Goal: Task Accomplishment & Management: Use online tool/utility

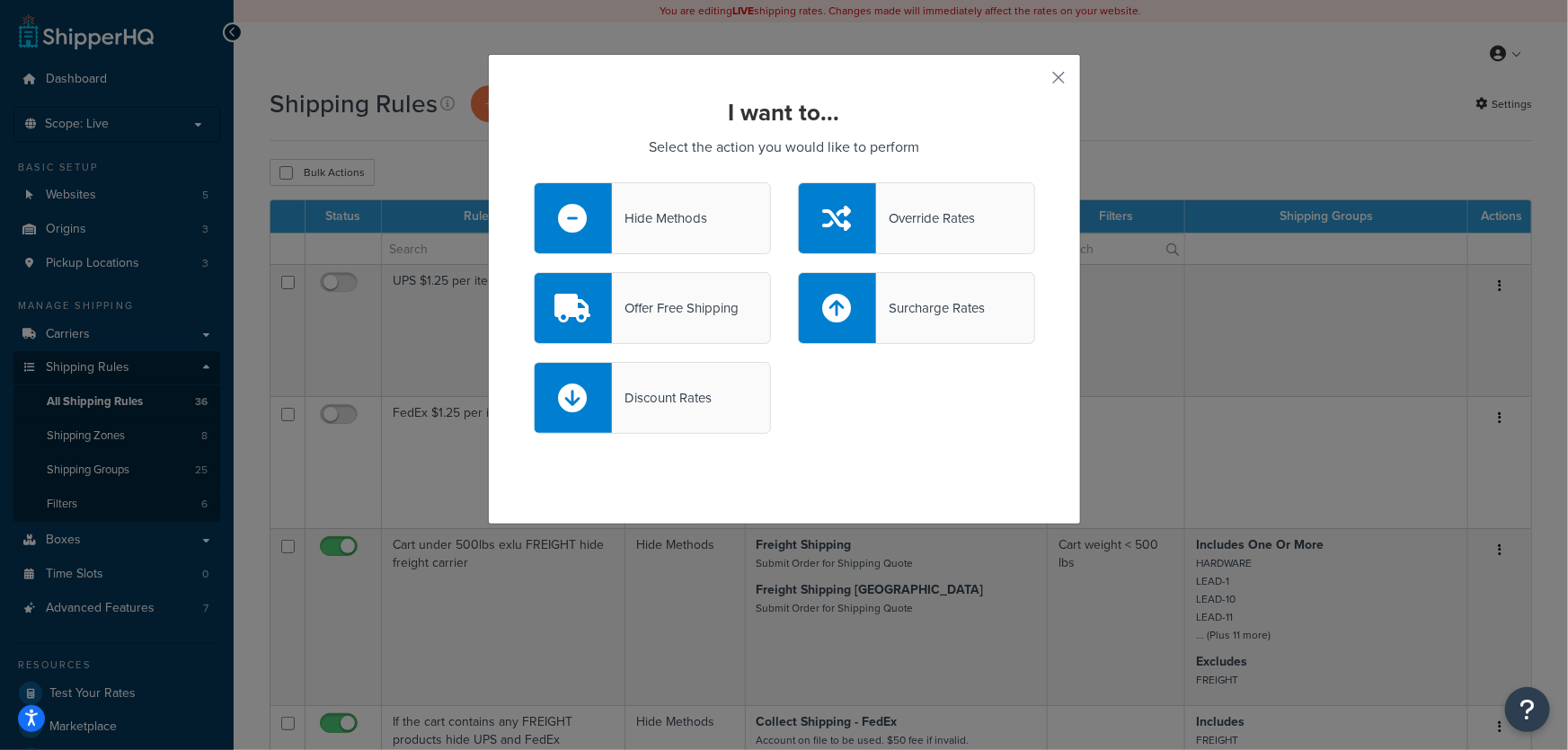
click at [973, 318] on div "Surcharge Rates" at bounding box center [930, 308] width 108 height 25
click at [0, 0] on input "Surcharge Rates" at bounding box center [0, 0] width 0 height 0
select select "CART"
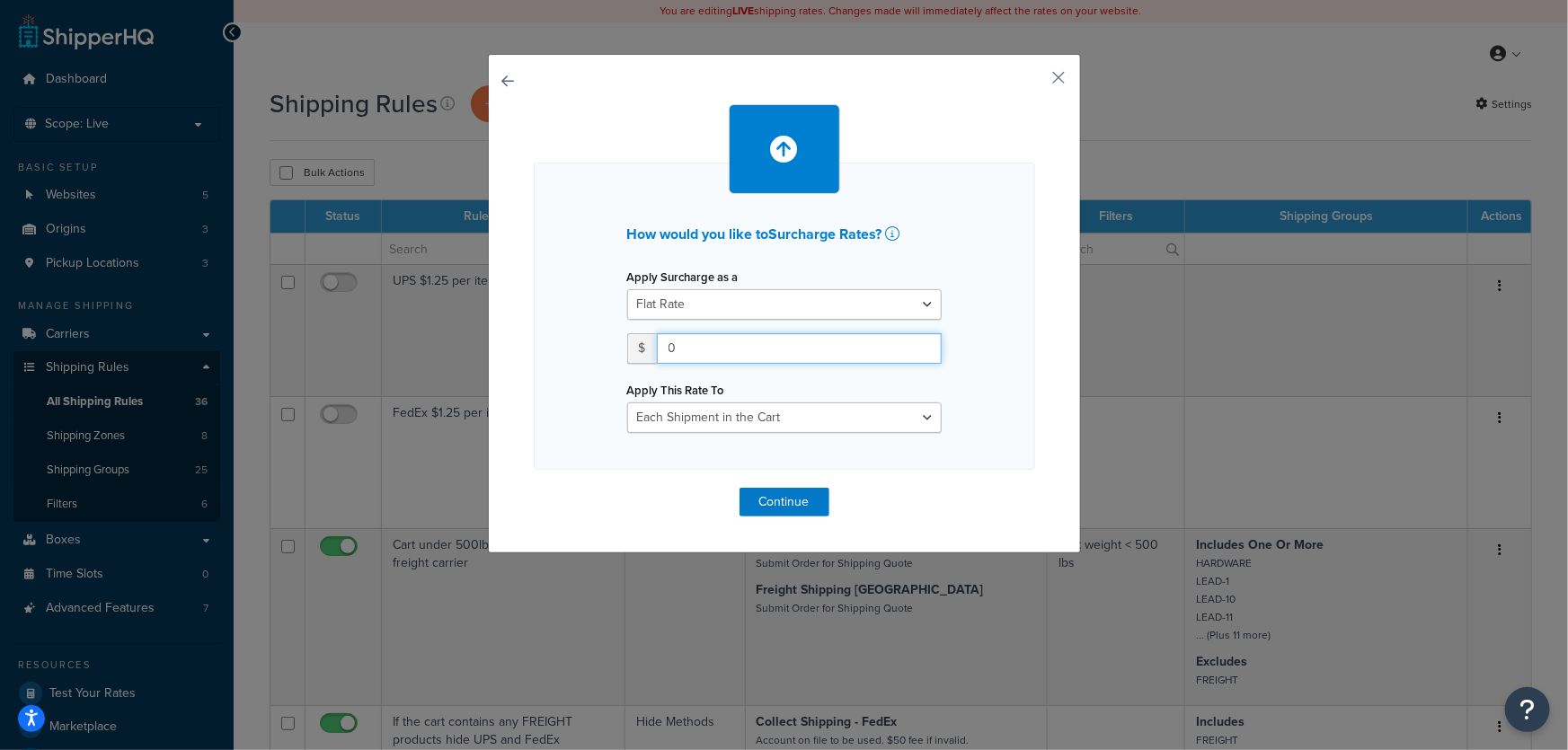
click at [728, 352] on input "0" at bounding box center [799, 349] width 285 height 30
type input "50"
click at [786, 499] on button "Continue" at bounding box center [784, 502] width 90 height 29
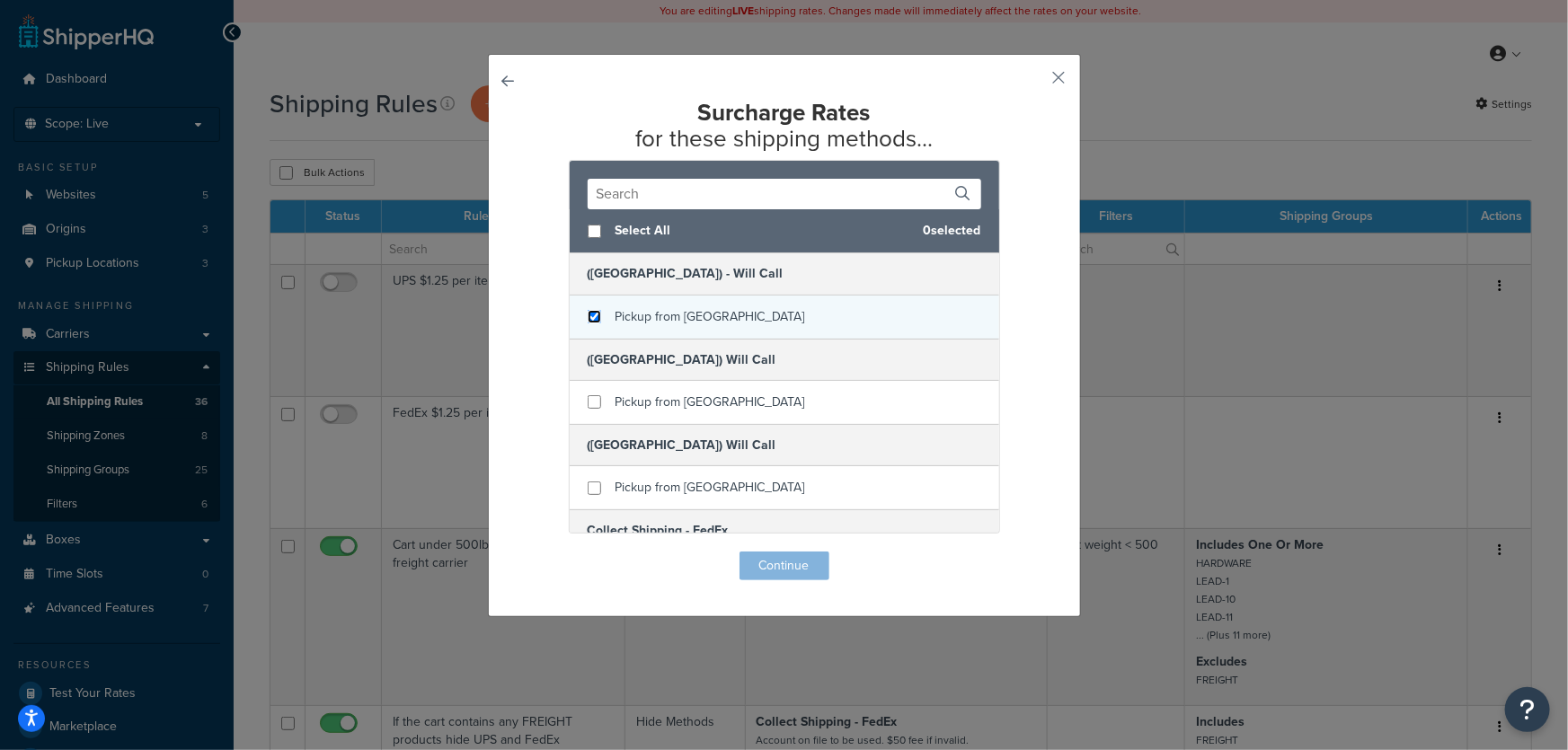
click at [589, 318] on input "checkbox" at bounding box center [595, 317] width 13 height 13
checkbox input "true"
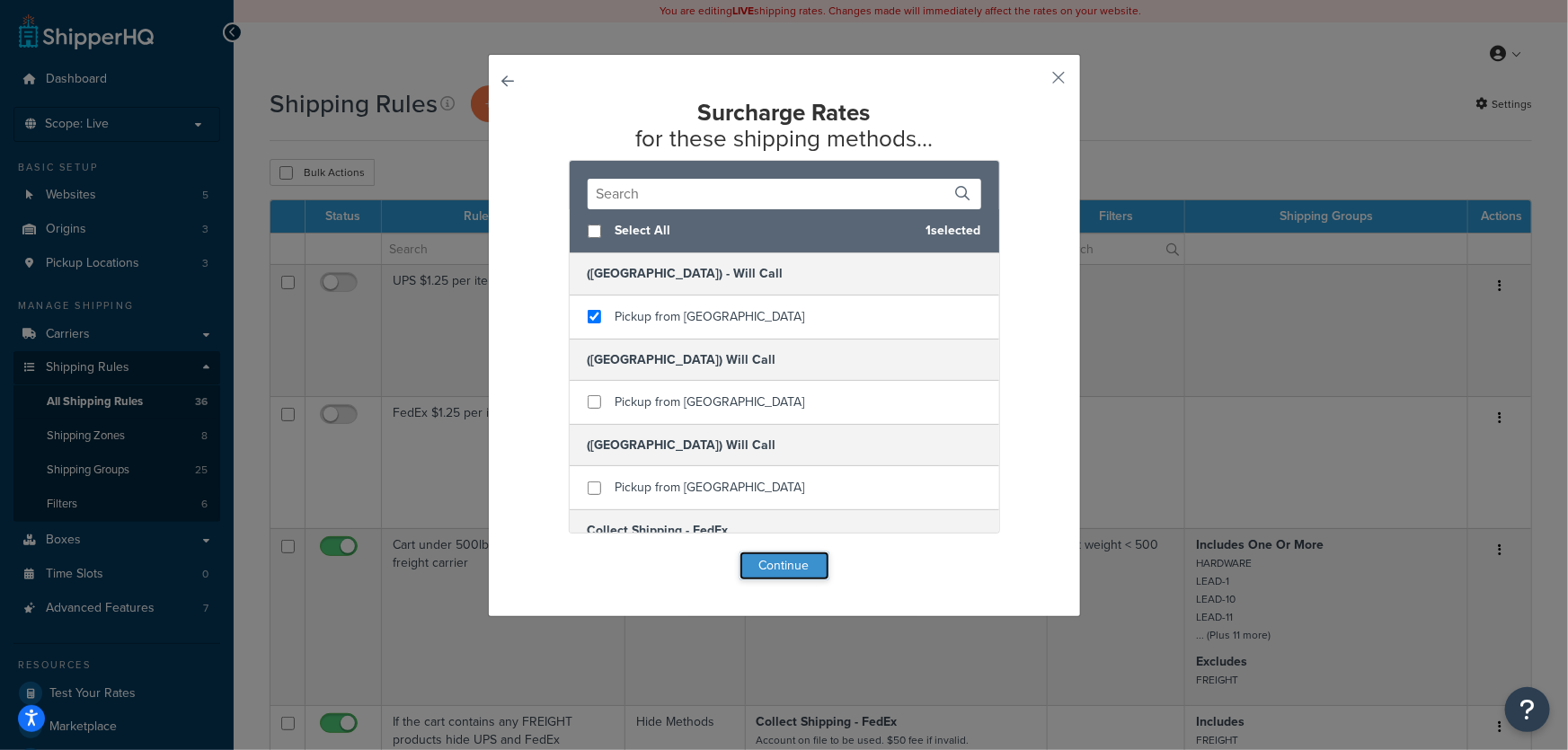
click at [777, 567] on button "Continue" at bounding box center [784, 566] width 90 height 29
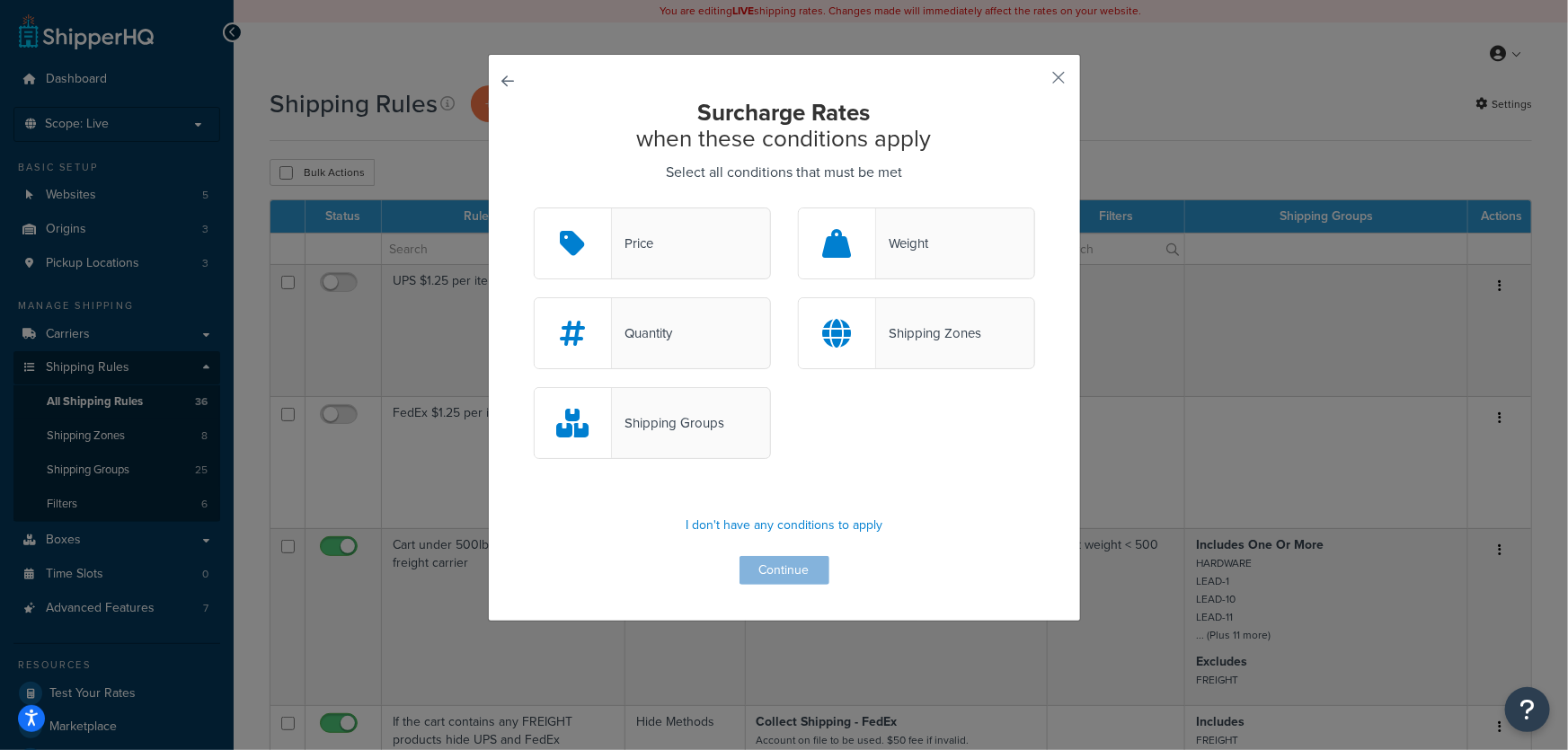
click at [969, 142] on h2 "Surcharge Rates when these conditions apply" at bounding box center [785, 125] width 501 height 51
click at [943, 471] on div "Shipping Groups" at bounding box center [784, 432] width 529 height 90
click at [1036, 82] on button "button" at bounding box center [1033, 84] width 5 height 5
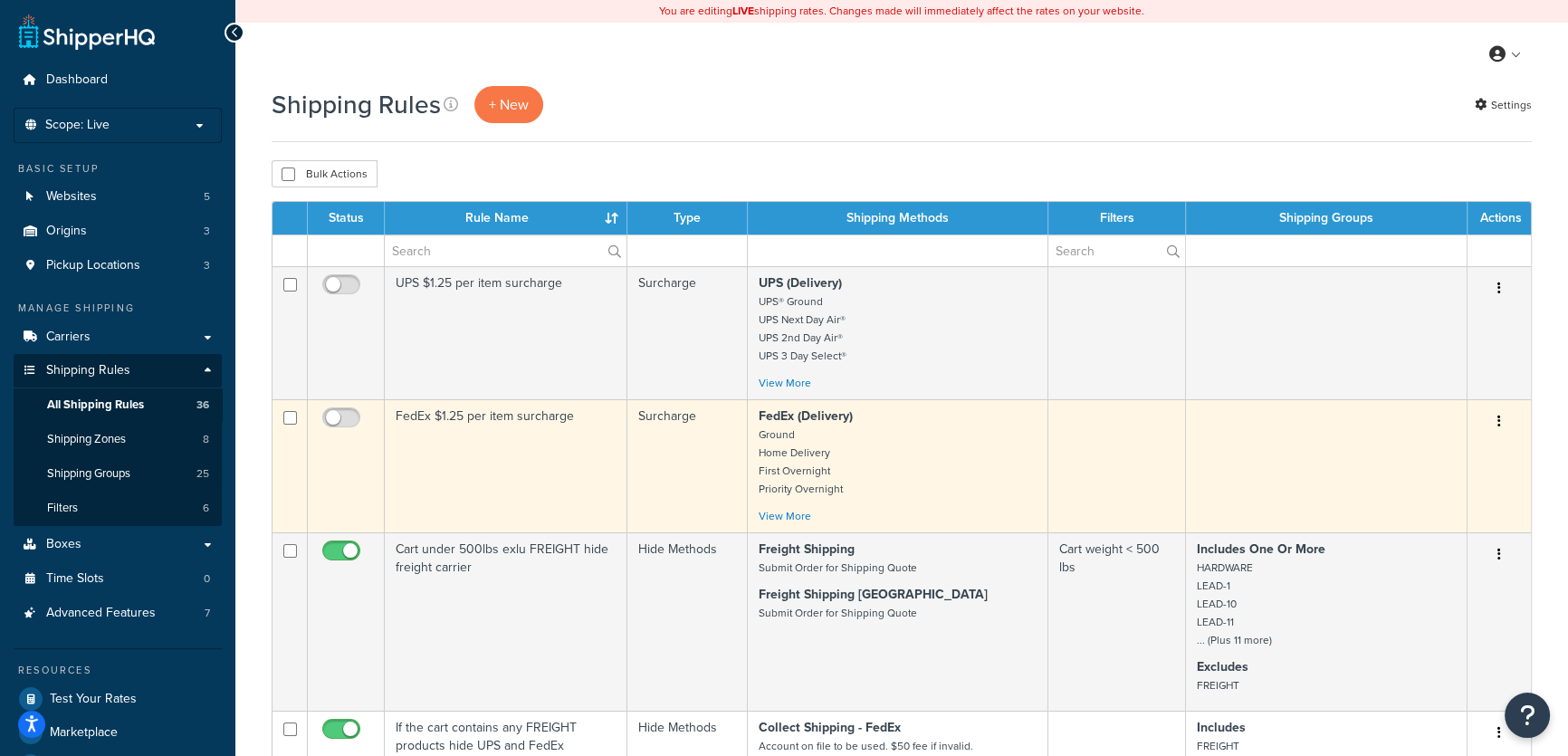
click at [848, 463] on p "FedEx (Delivery) Ground Home Delivery First Overnight Priority Overnight" at bounding box center [897, 452] width 278 height 90
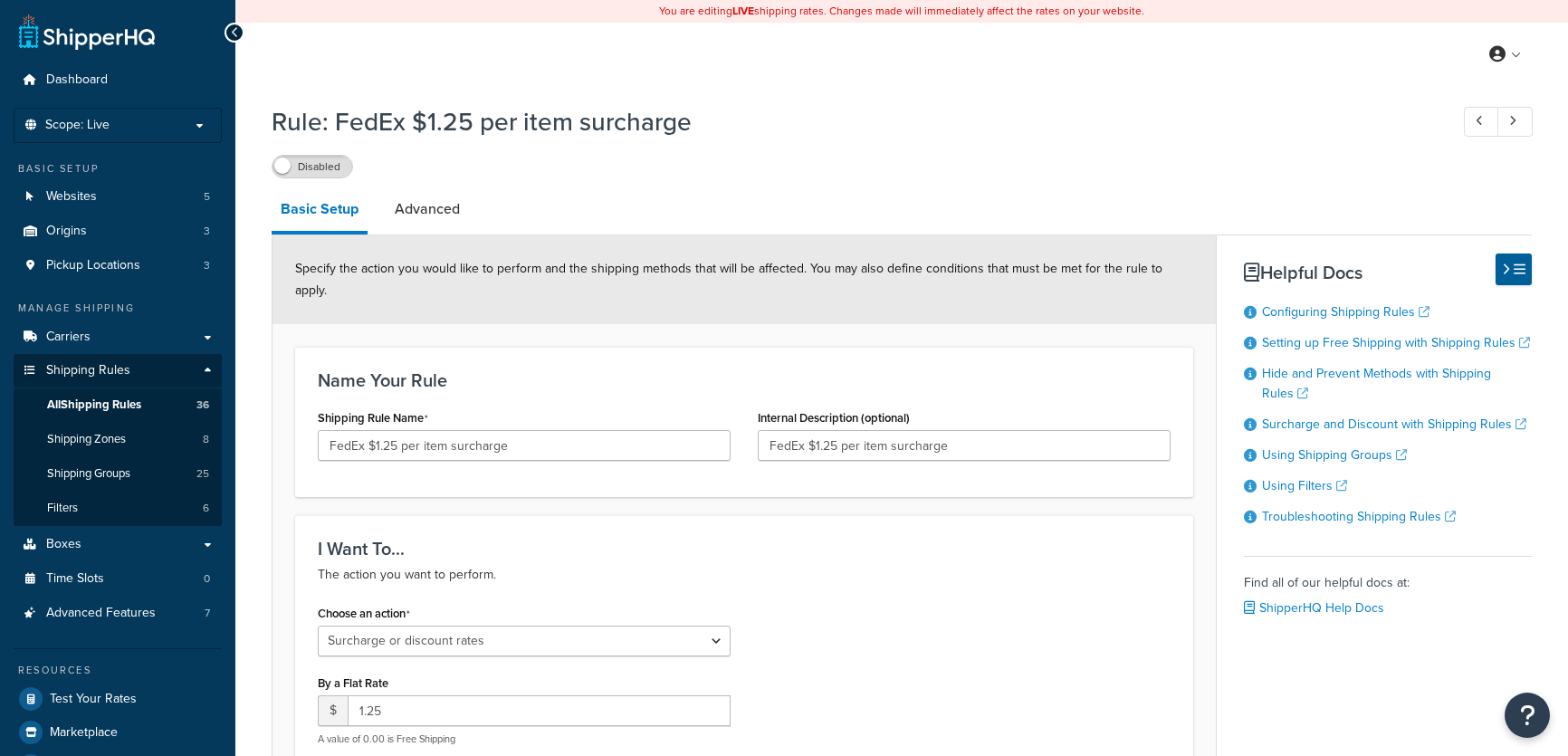
select select "SURCHARGE"
select select "ITEM"
click at [688, 539] on h3 "I Want To..." at bounding box center [744, 549] width 853 height 20
click at [713, 540] on div "I Want To... The action you want to perform." at bounding box center [744, 563] width 853 height 47
click at [959, 564] on p "The action you want to perform." at bounding box center [744, 575] width 853 height 22
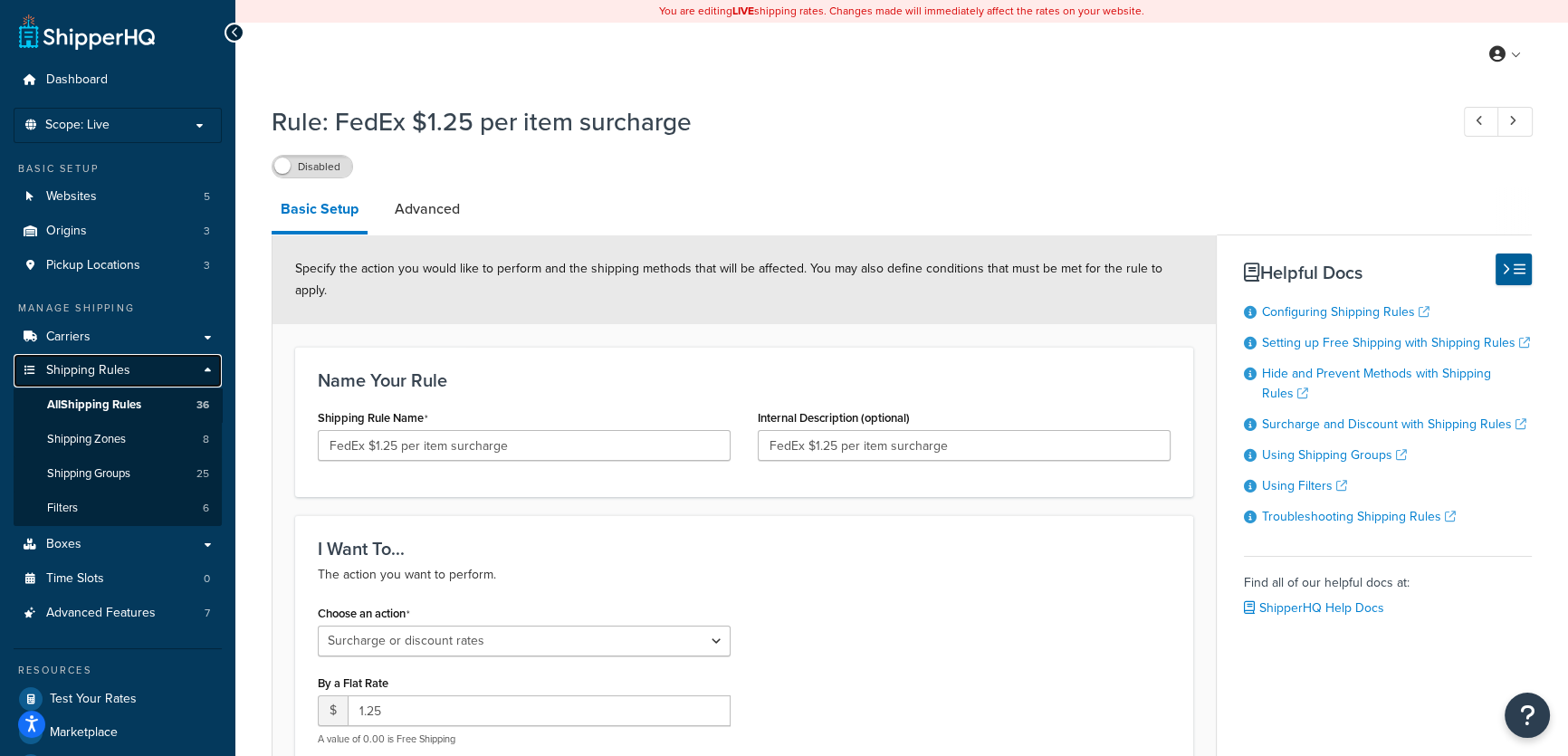
click at [81, 372] on span "Shipping Rules" at bounding box center [88, 370] width 84 height 15
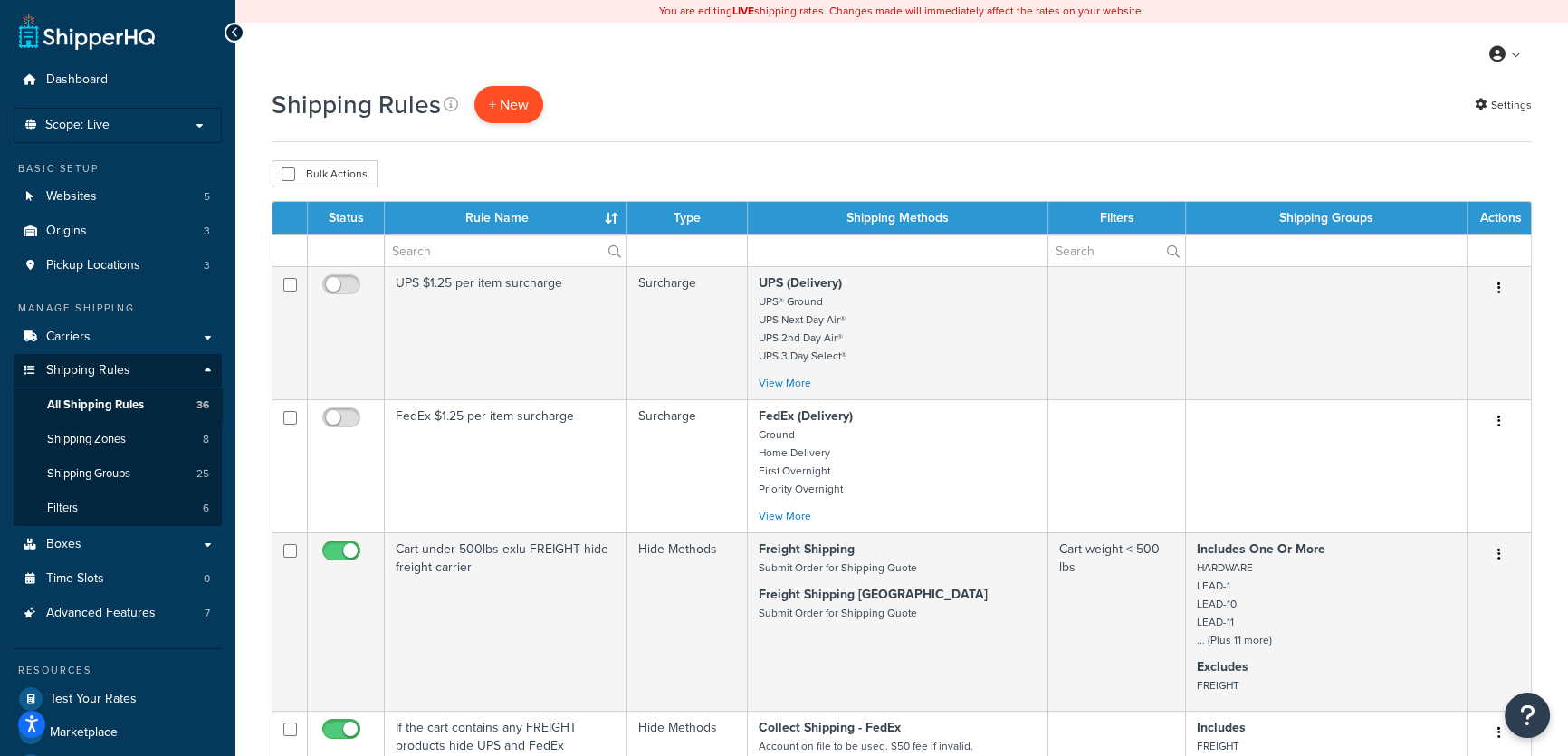
click at [513, 104] on p "+ New" at bounding box center [509, 104] width 68 height 37
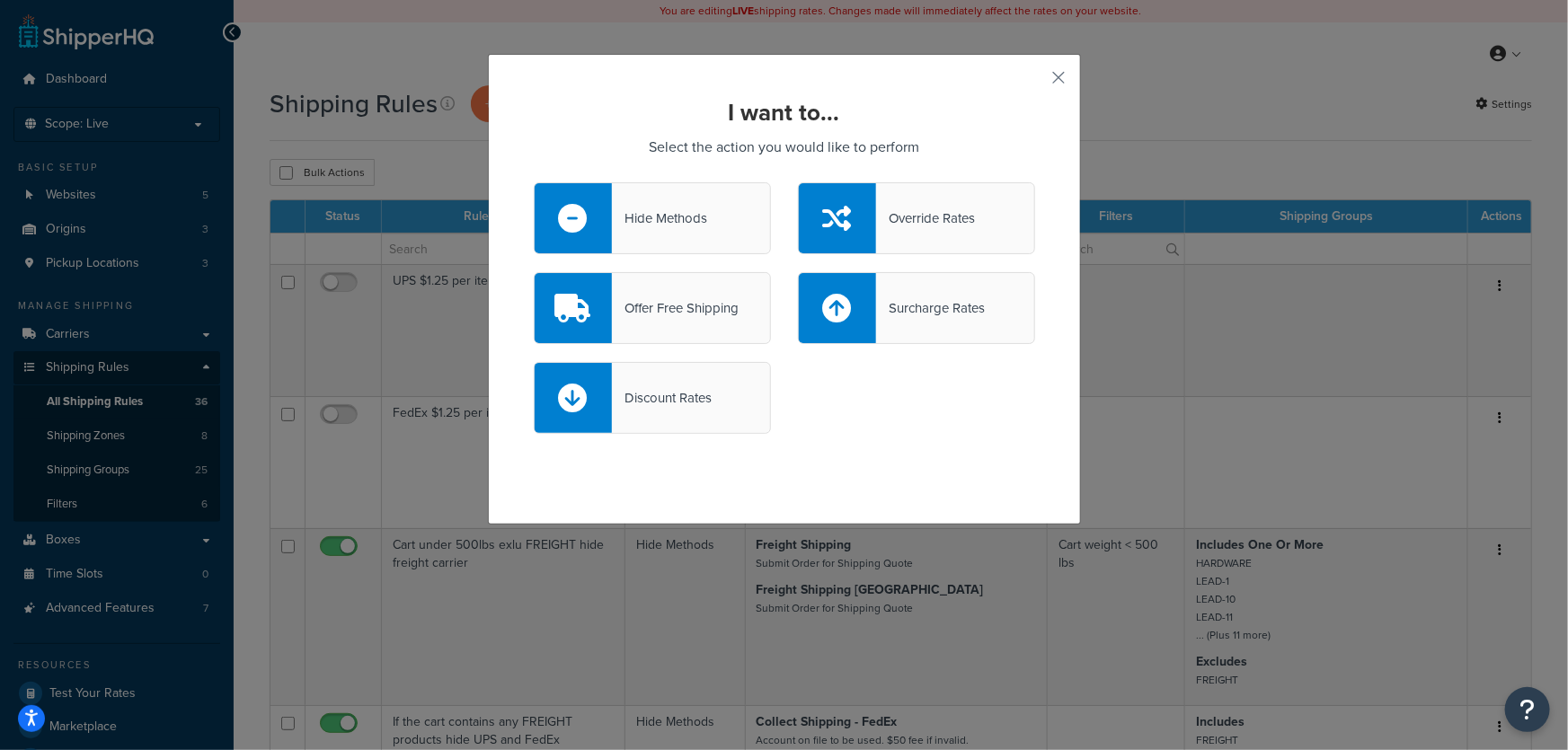
click at [900, 310] on div "Surcharge Rates" at bounding box center [930, 308] width 108 height 25
click at [0, 0] on input "Surcharge Rates" at bounding box center [0, 0] width 0 height 0
select select "CART"
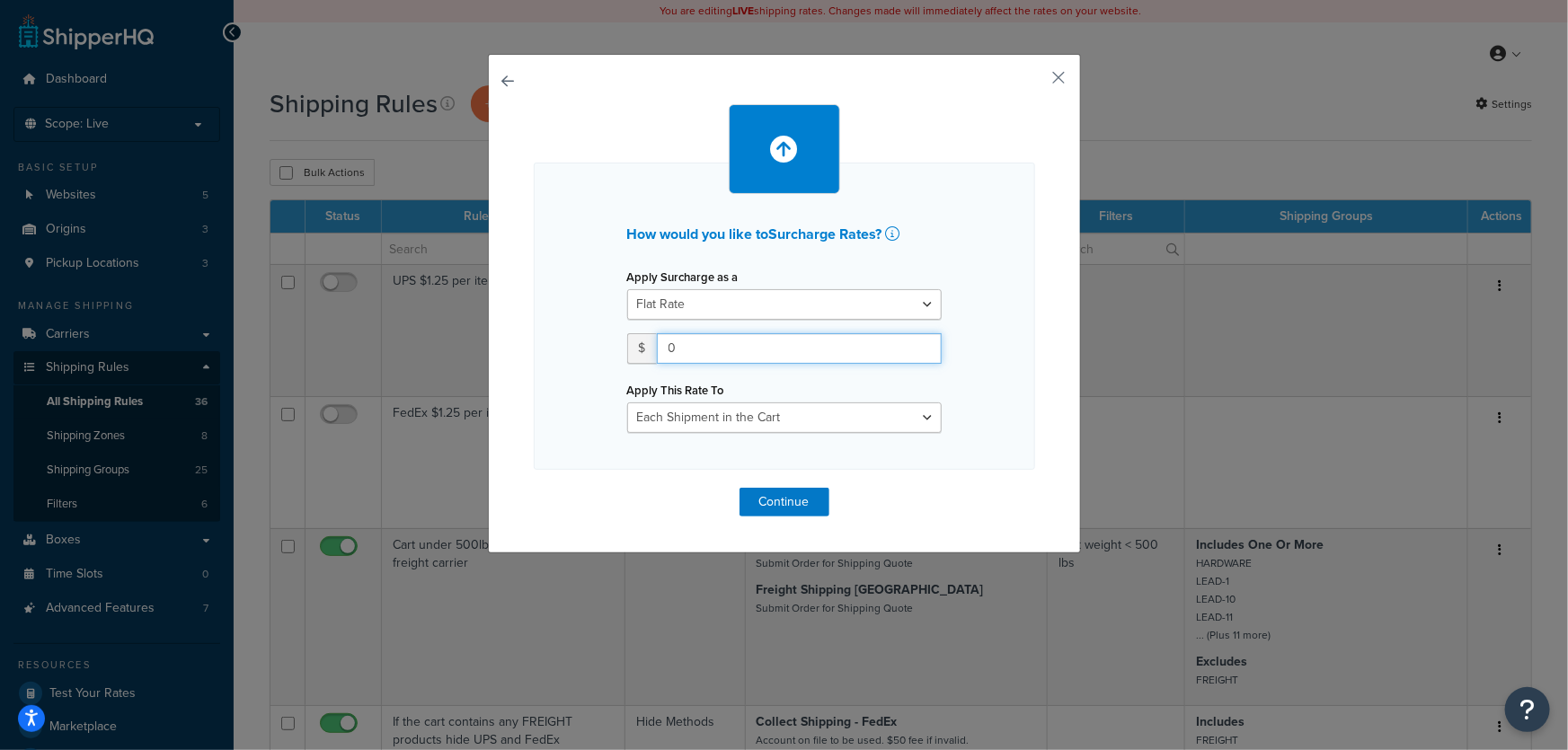
click at [795, 352] on input "0" at bounding box center [799, 349] width 285 height 30
type input "50"
click at [790, 505] on button "Continue" at bounding box center [784, 502] width 90 height 29
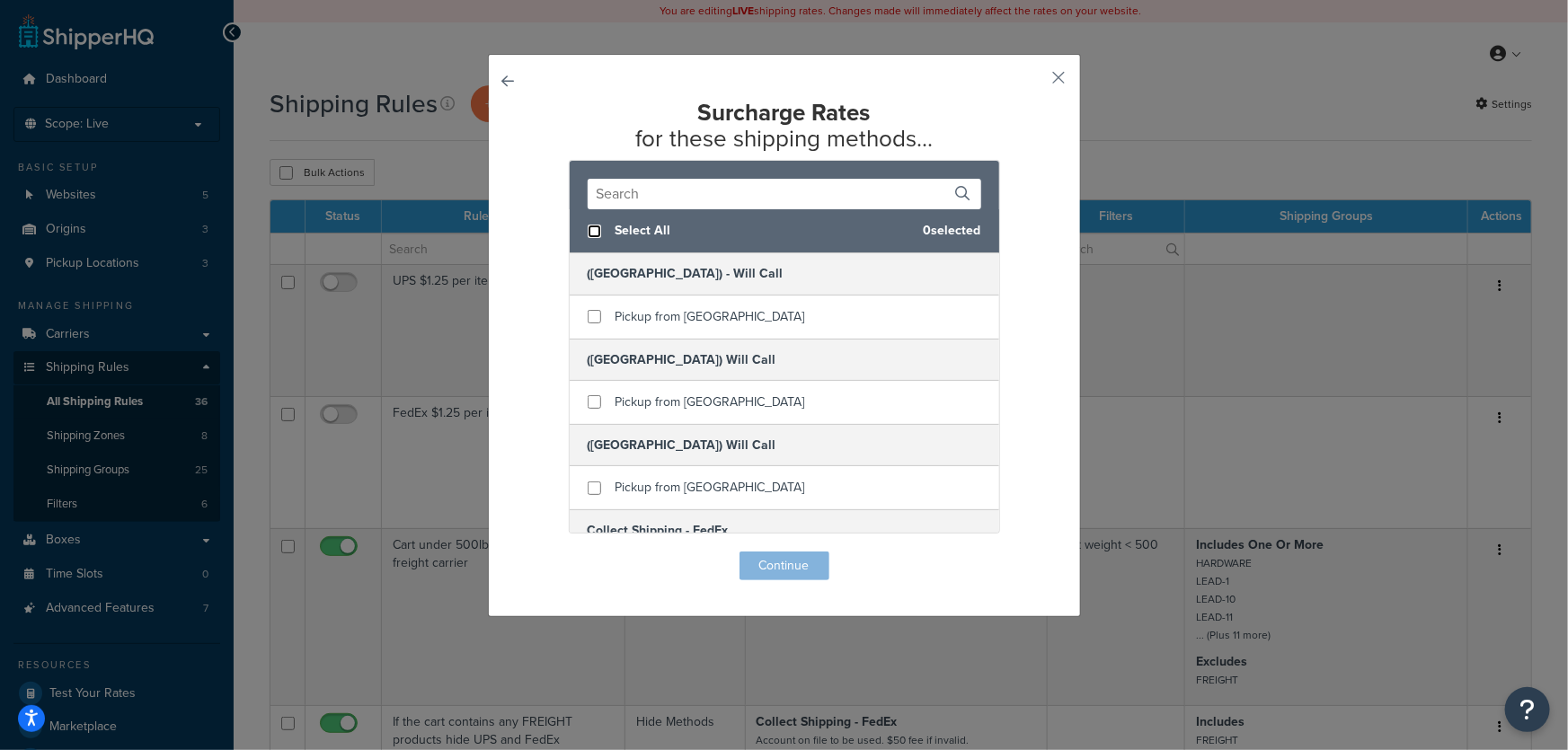
click at [588, 233] on input "checkbox" at bounding box center [595, 231] width 13 height 13
checkbox input "true"
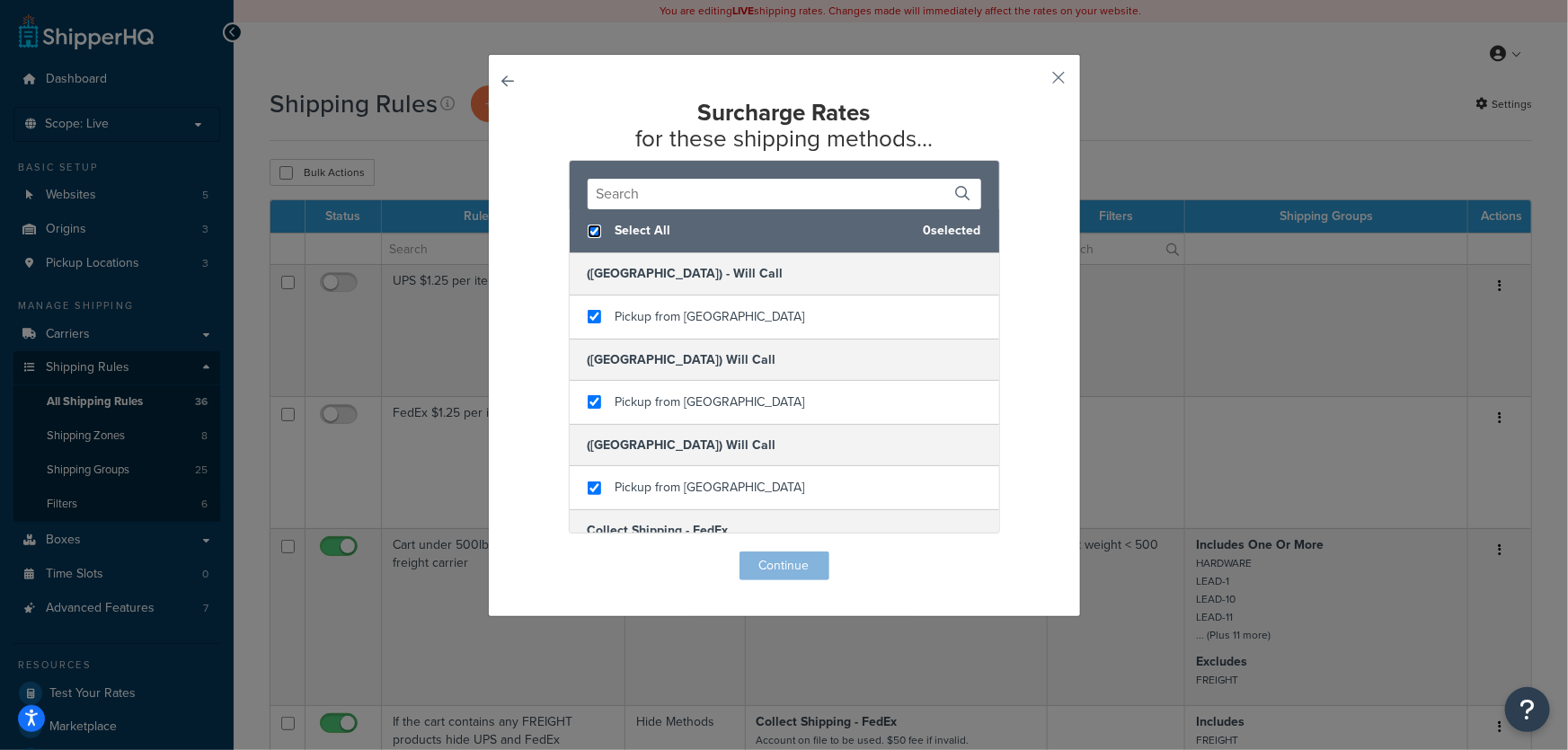
checkbox input "true"
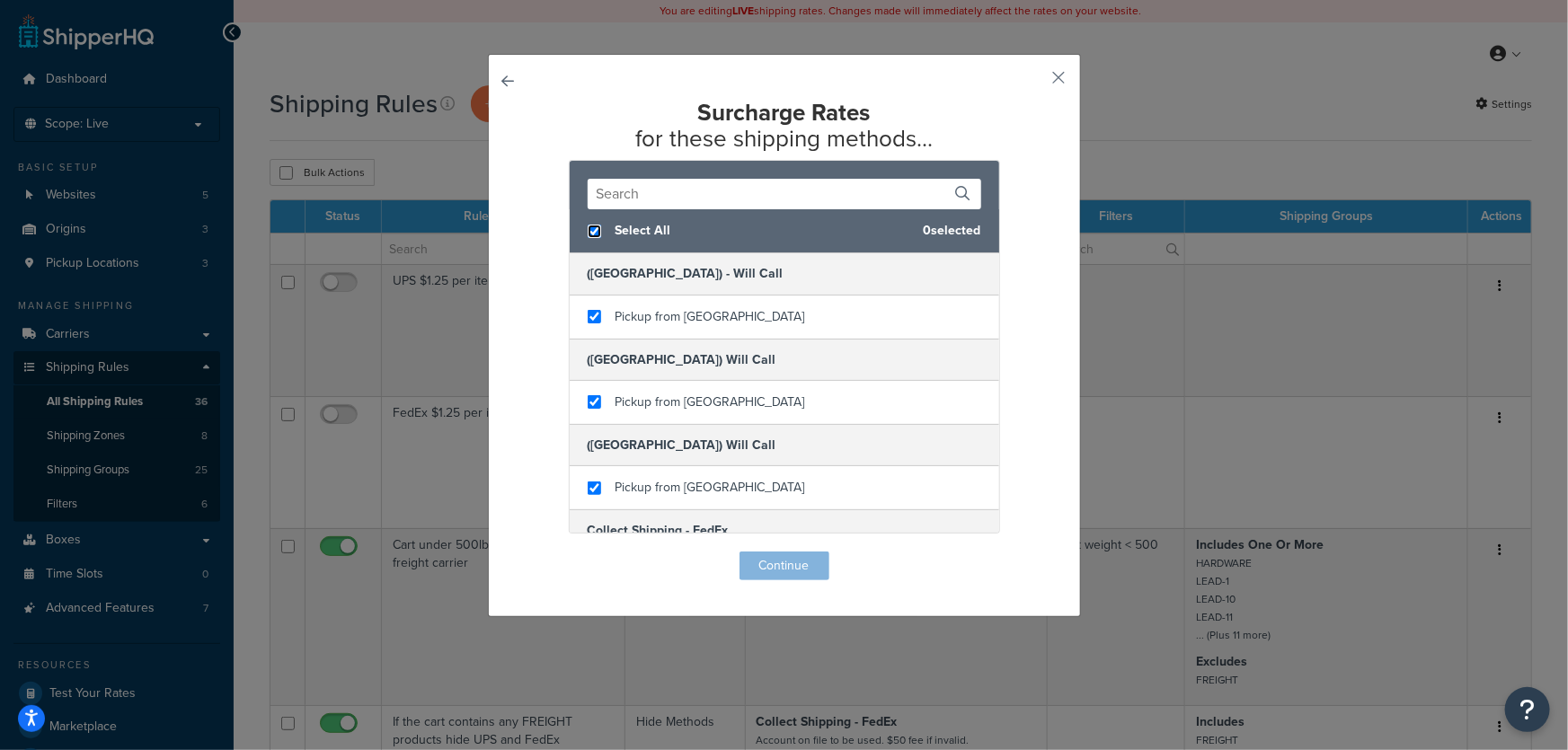
checkbox input "true"
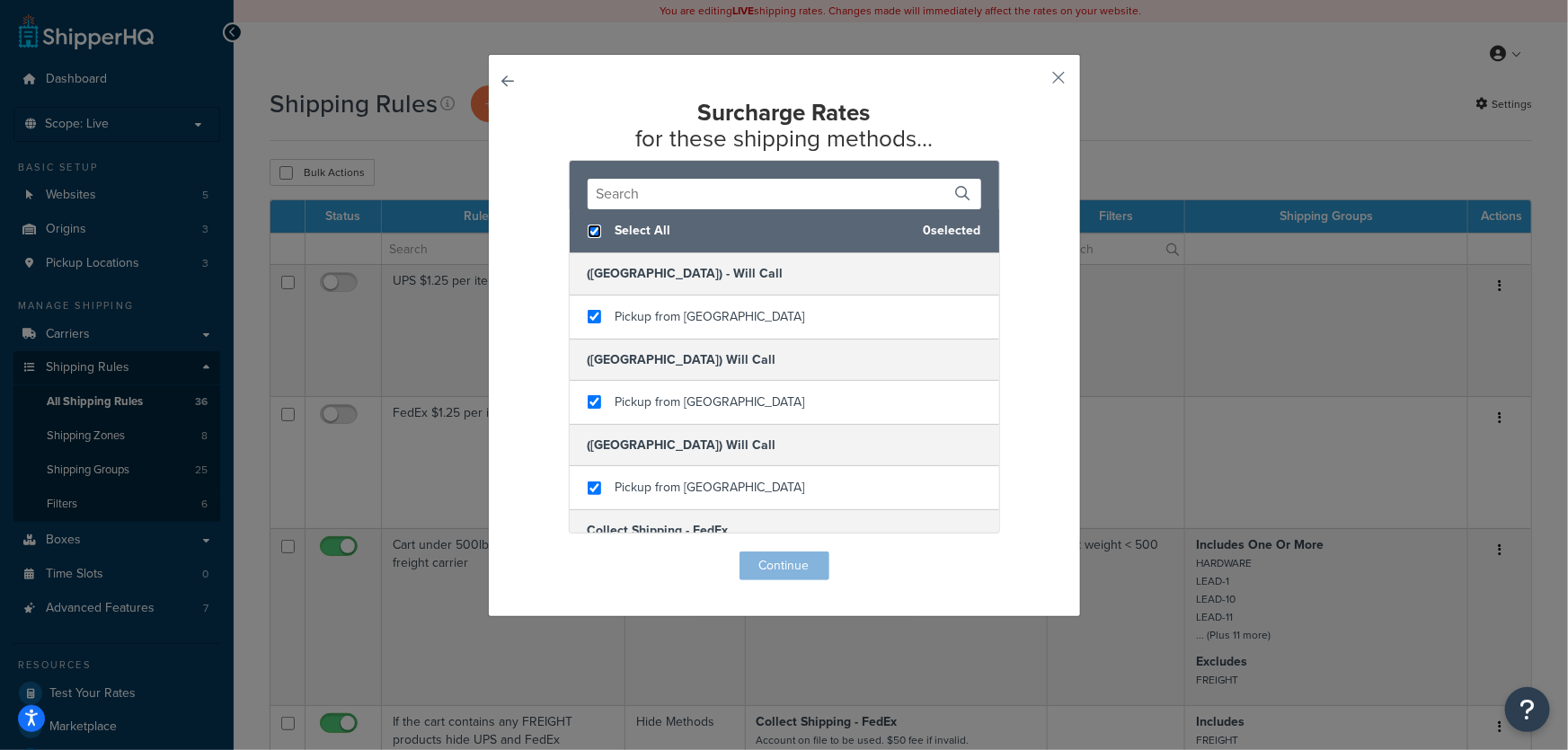
checkbox input "true"
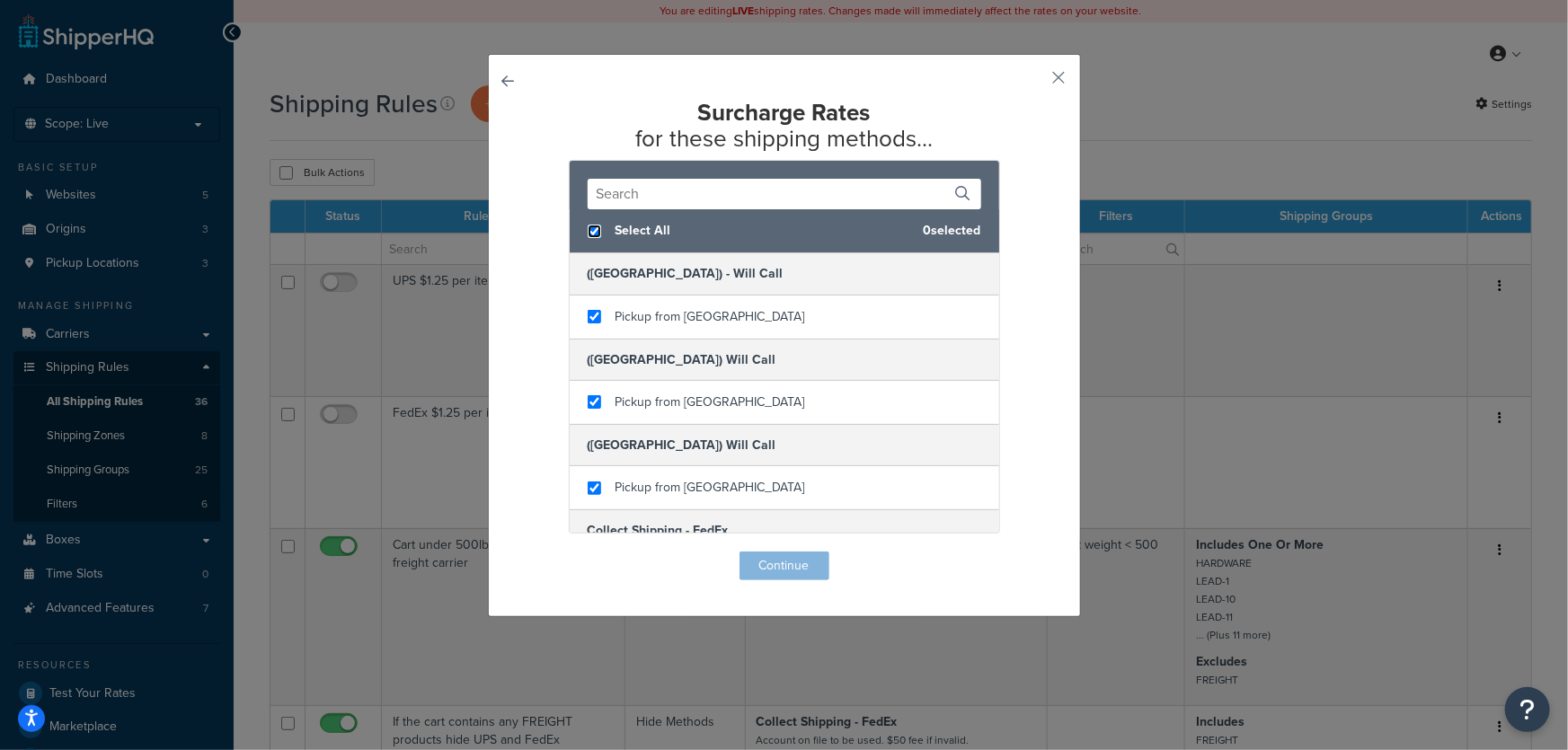
checkbox input "true"
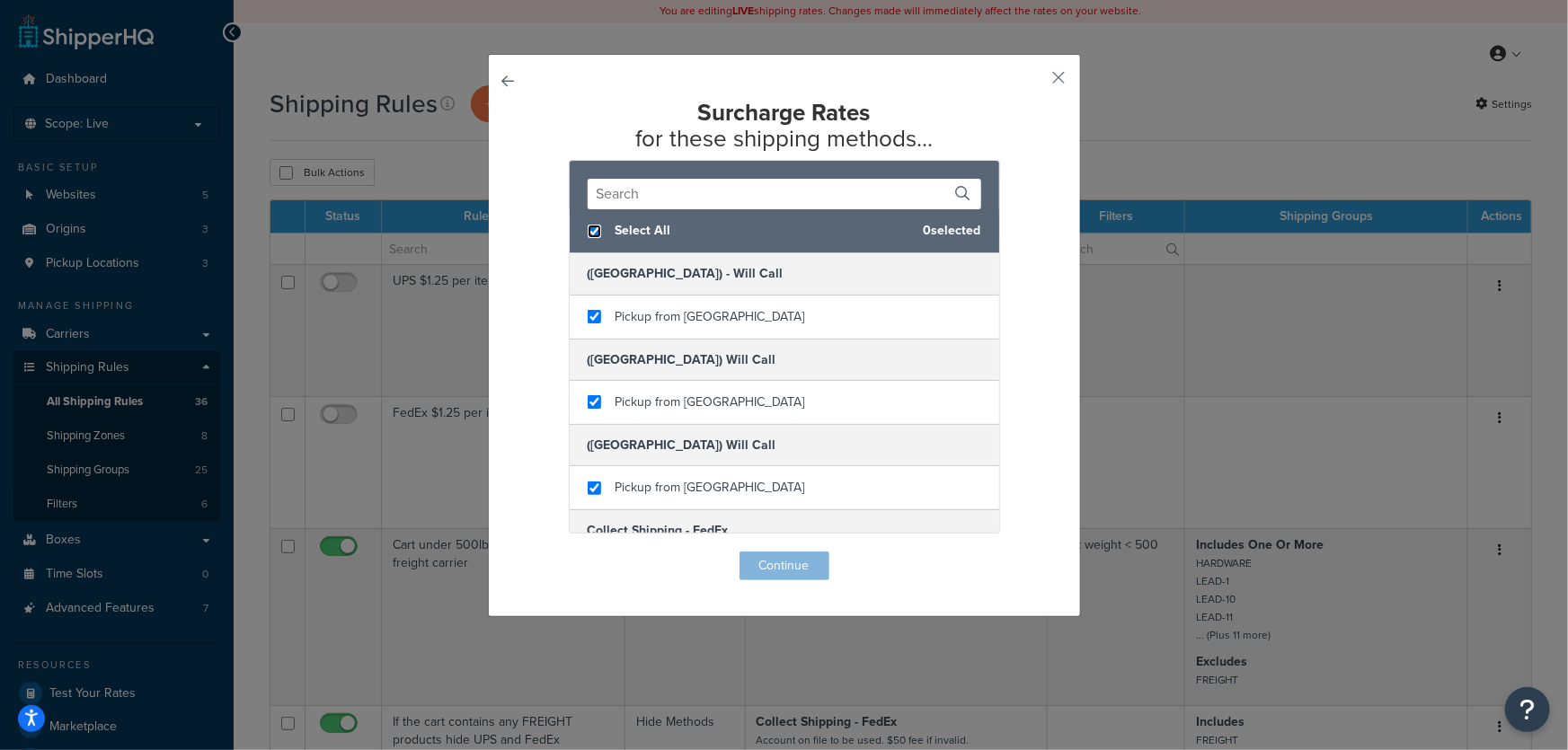
checkbox input "true"
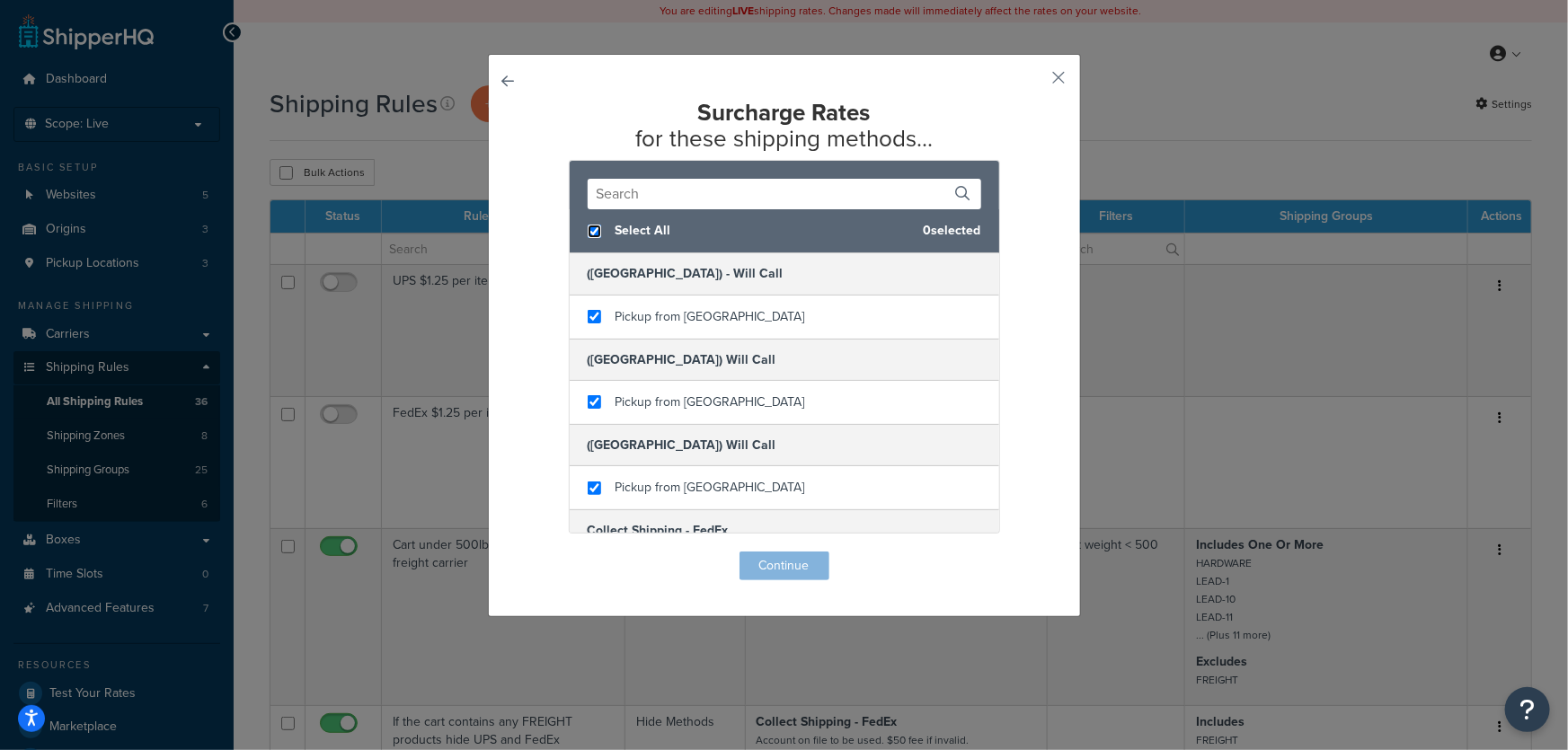
checkbox input "true"
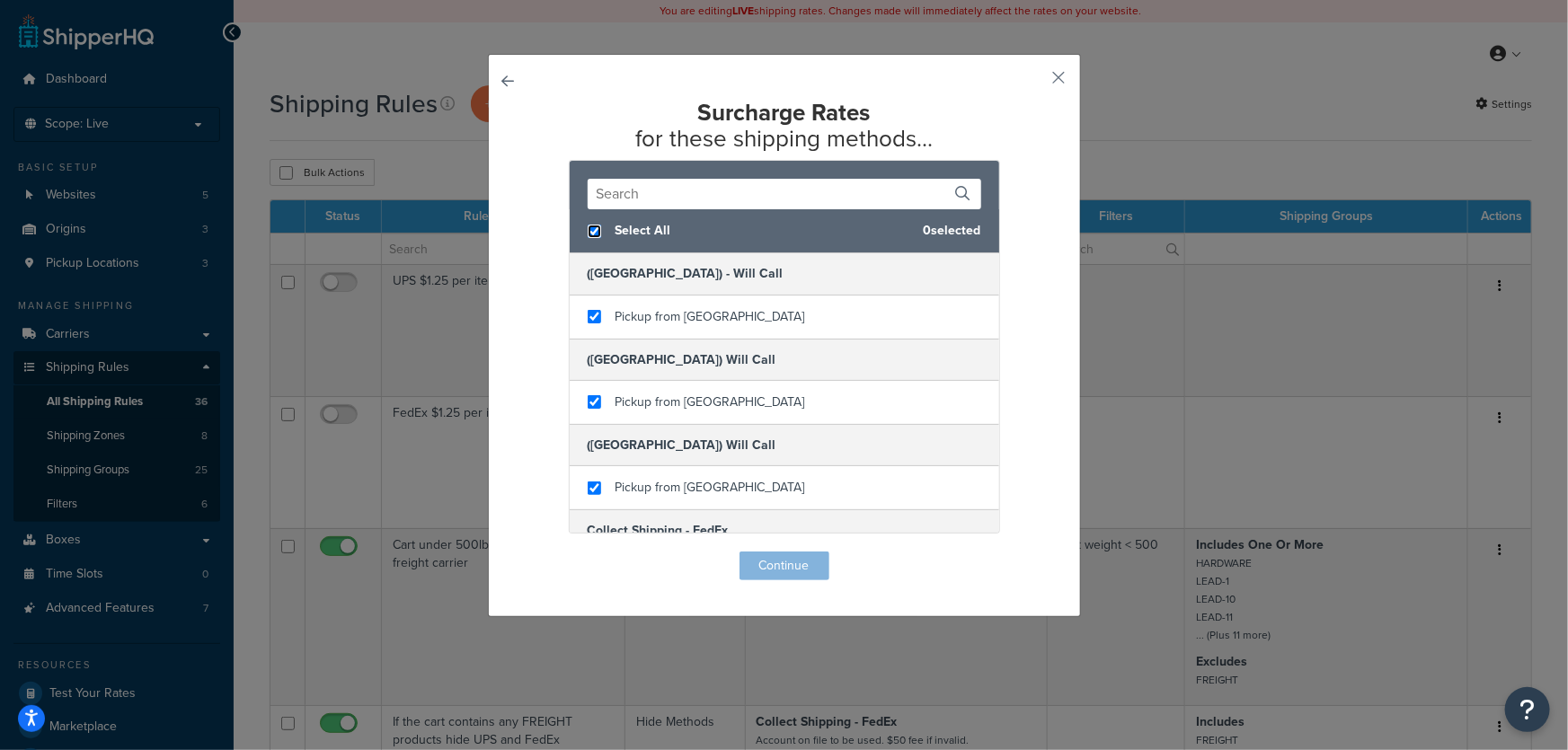
checkbox input "true"
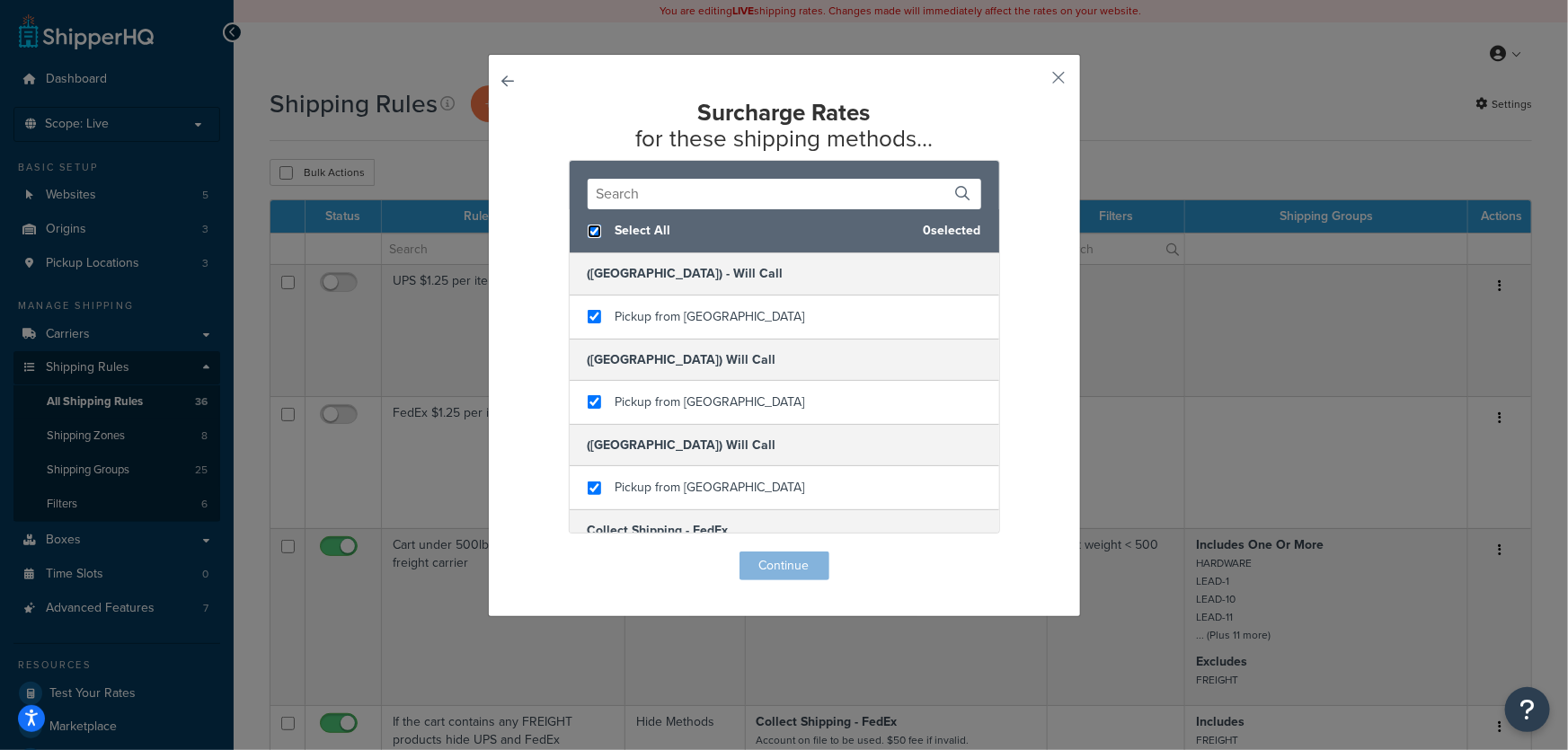
checkbox input "true"
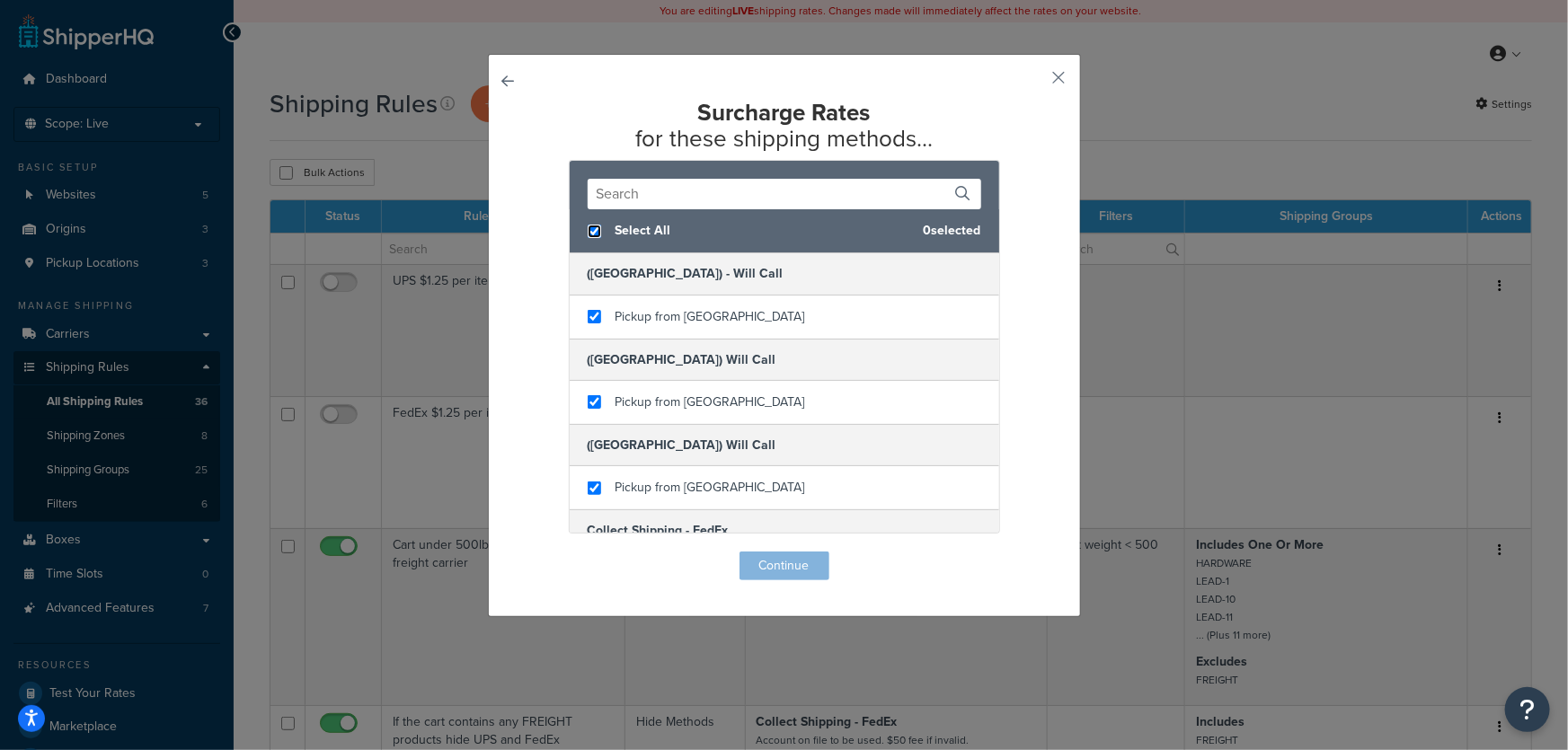
checkbox input "true"
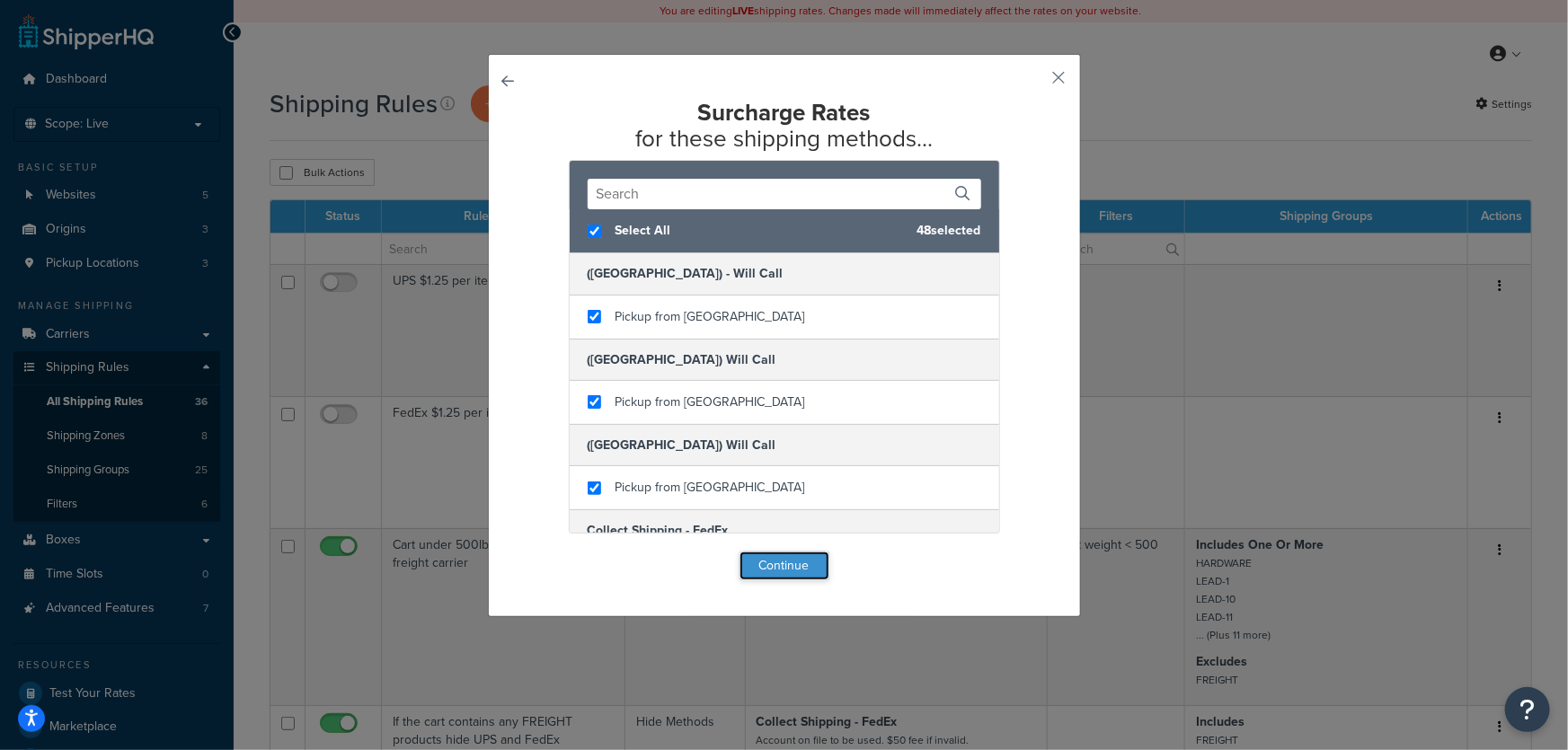
click at [779, 562] on button "Continue" at bounding box center [784, 566] width 90 height 29
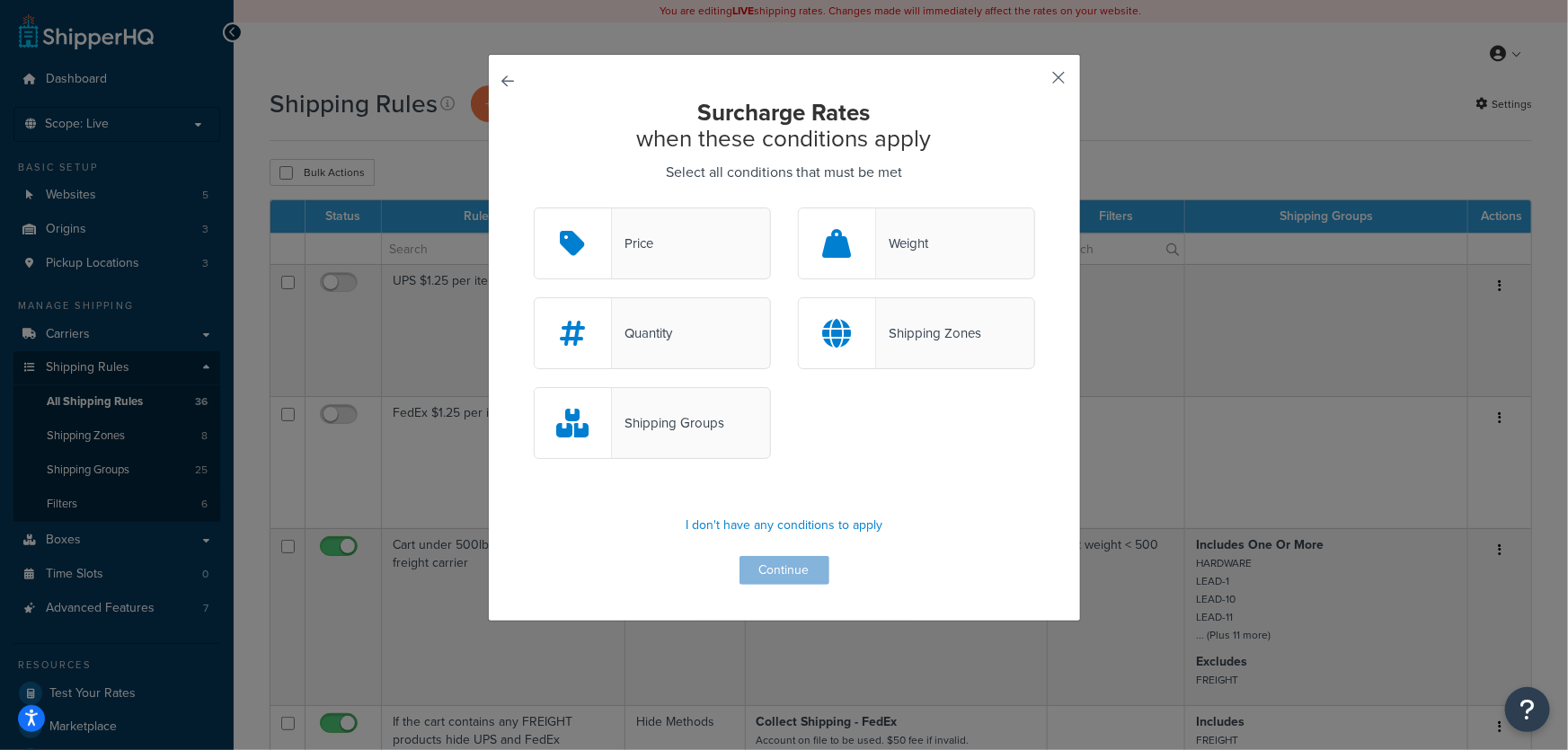
click at [1036, 82] on button "button" at bounding box center [1033, 84] width 5 height 5
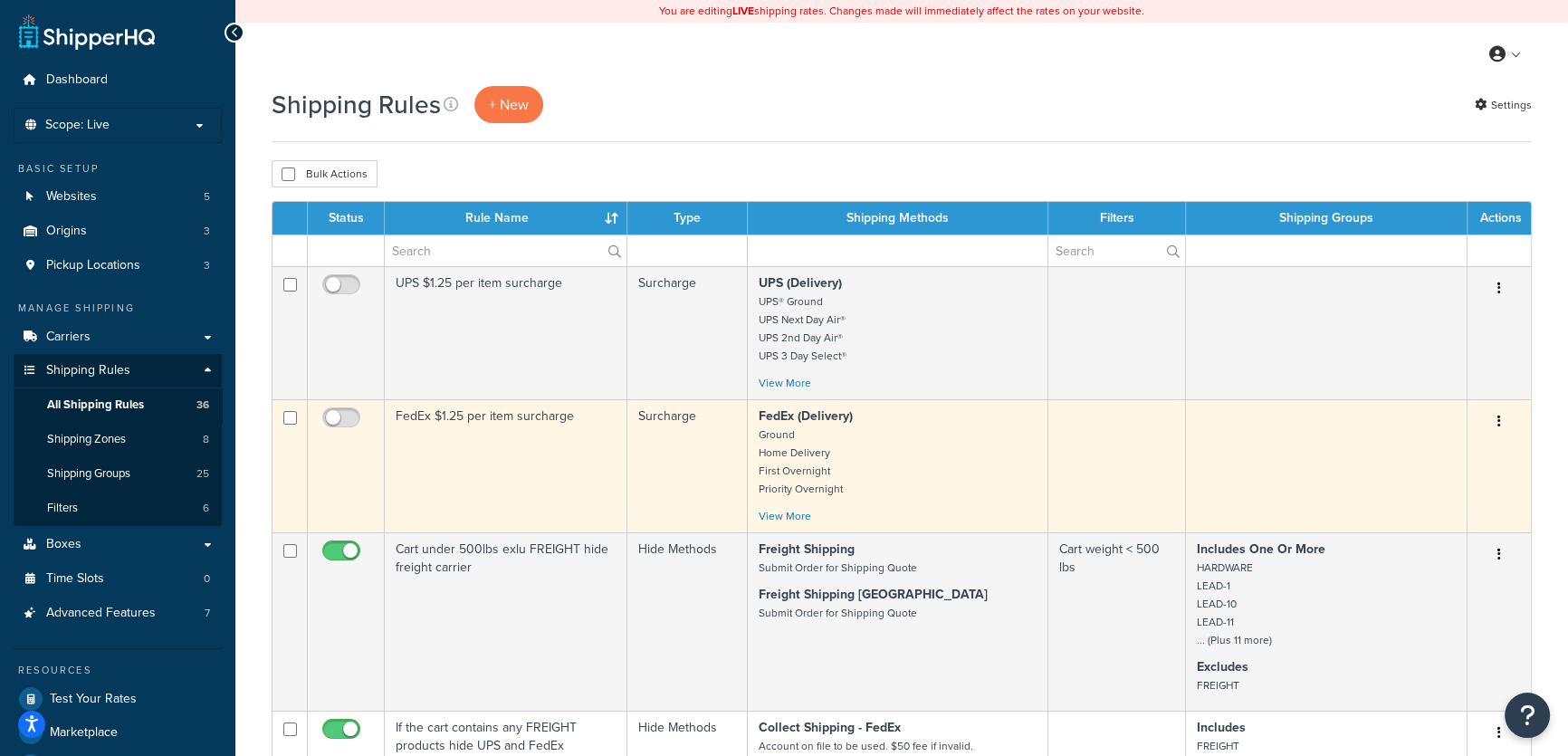
click at [688, 456] on td "Surcharge" at bounding box center [687, 466] width 121 height 133
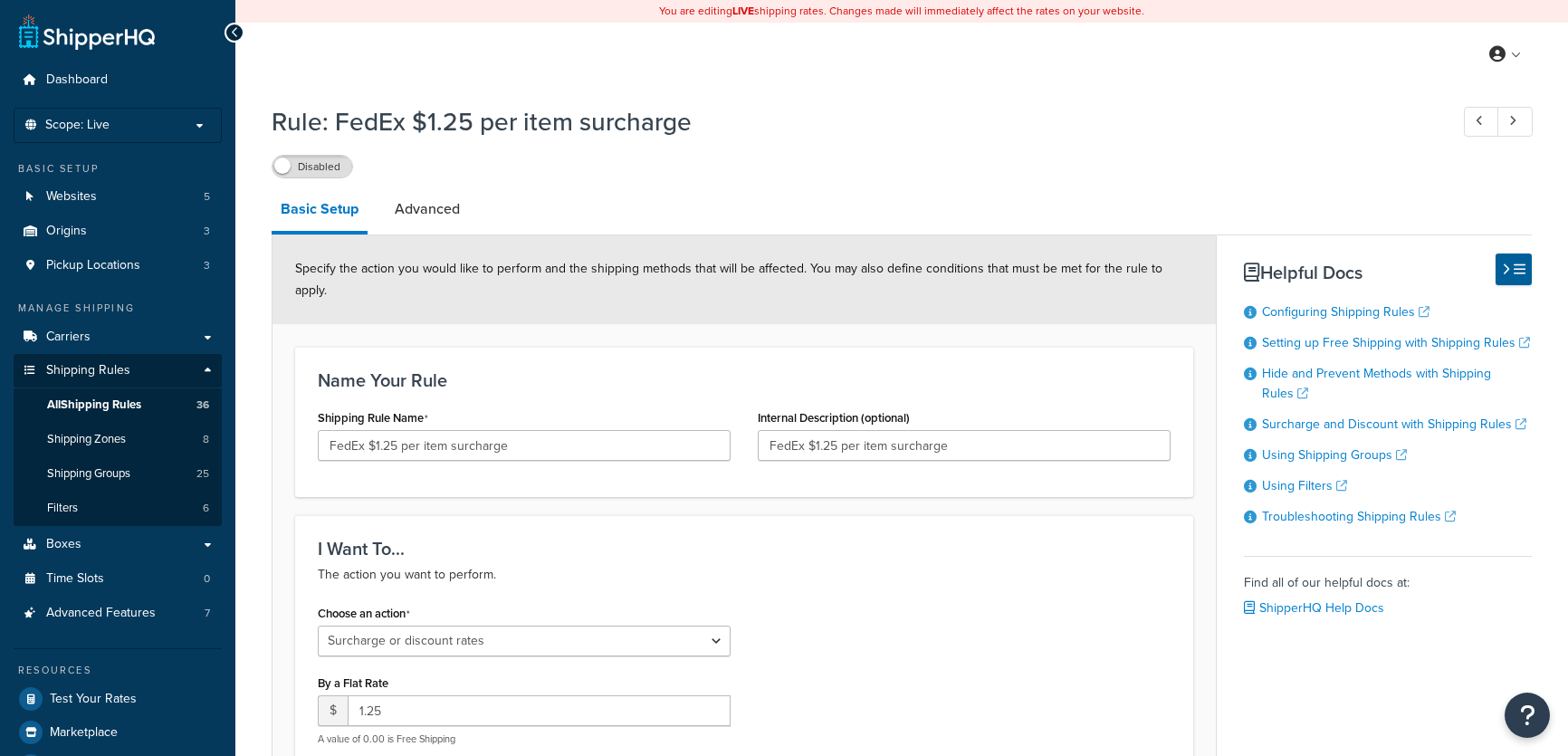
select select "SURCHARGE"
select select "ITEM"
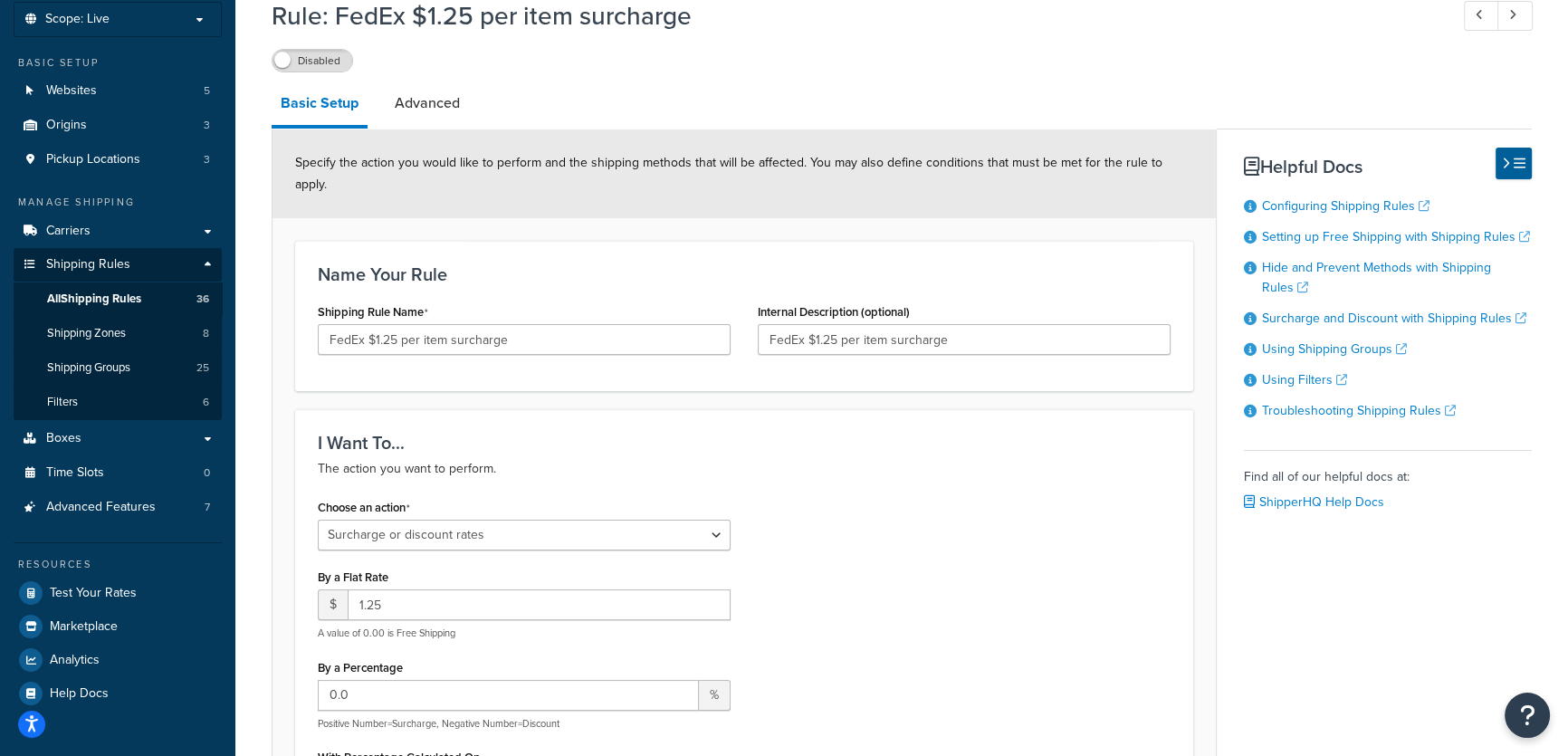
scroll to position [100, 0]
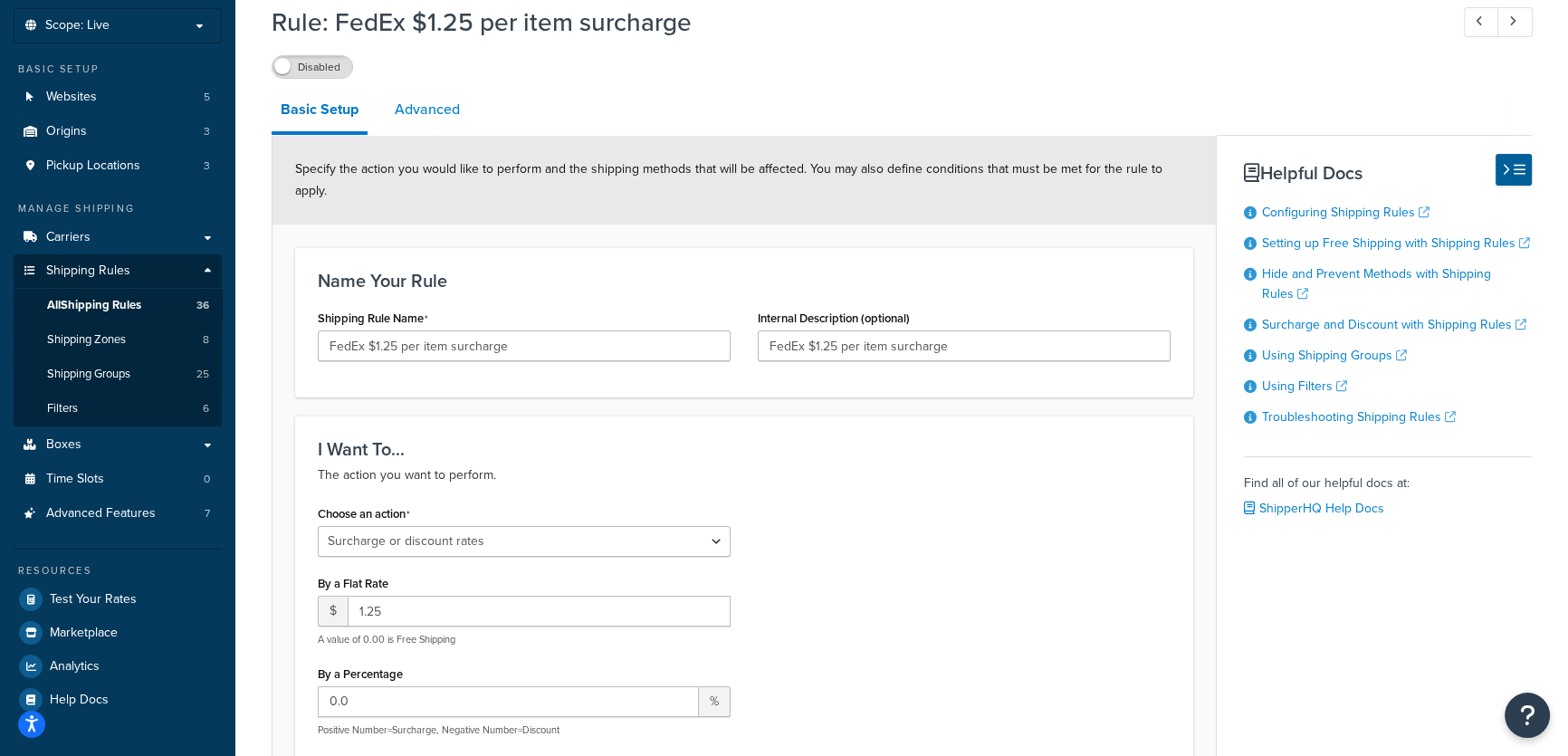
click at [430, 112] on link "Advanced" at bounding box center [427, 110] width 84 height 44
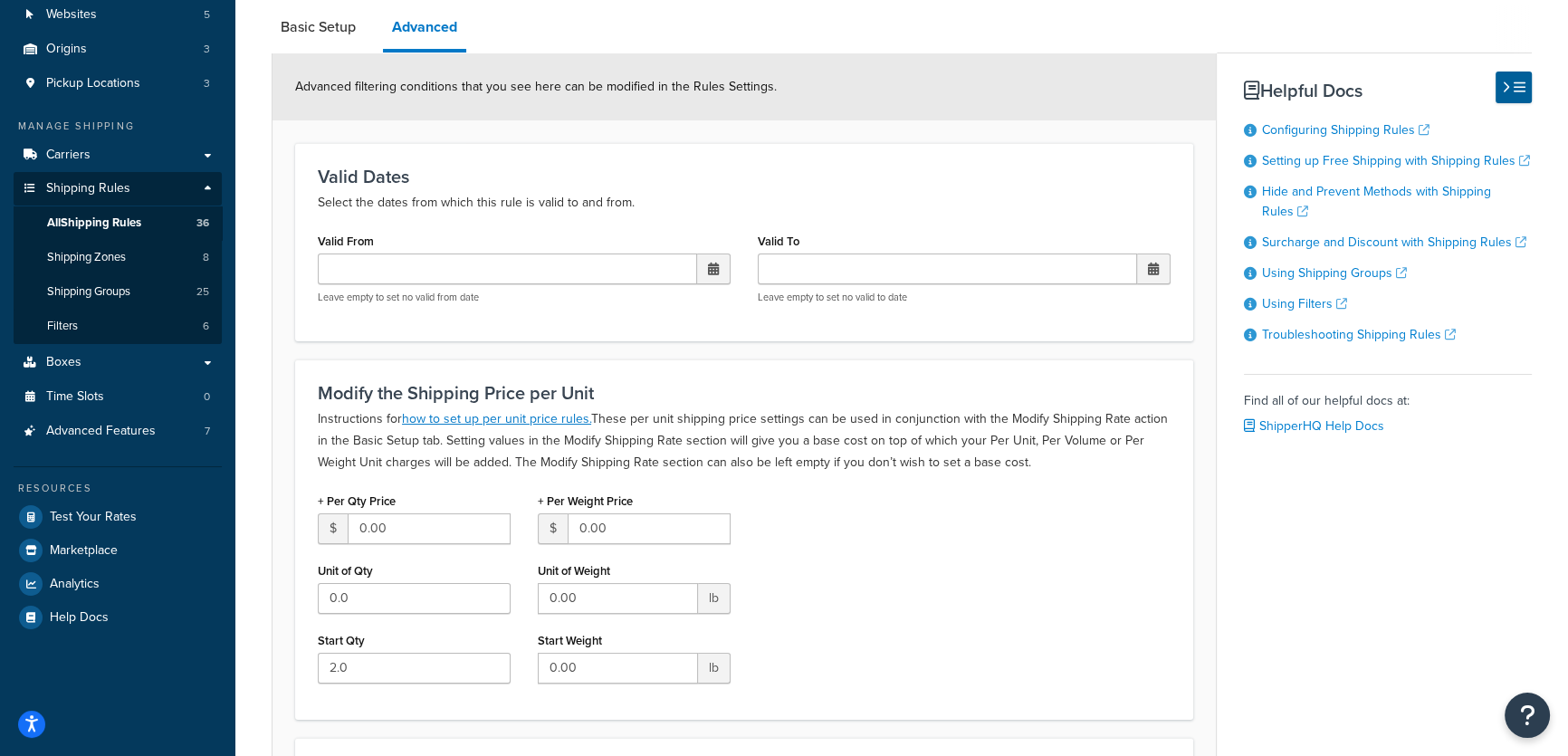
scroll to position [97, 0]
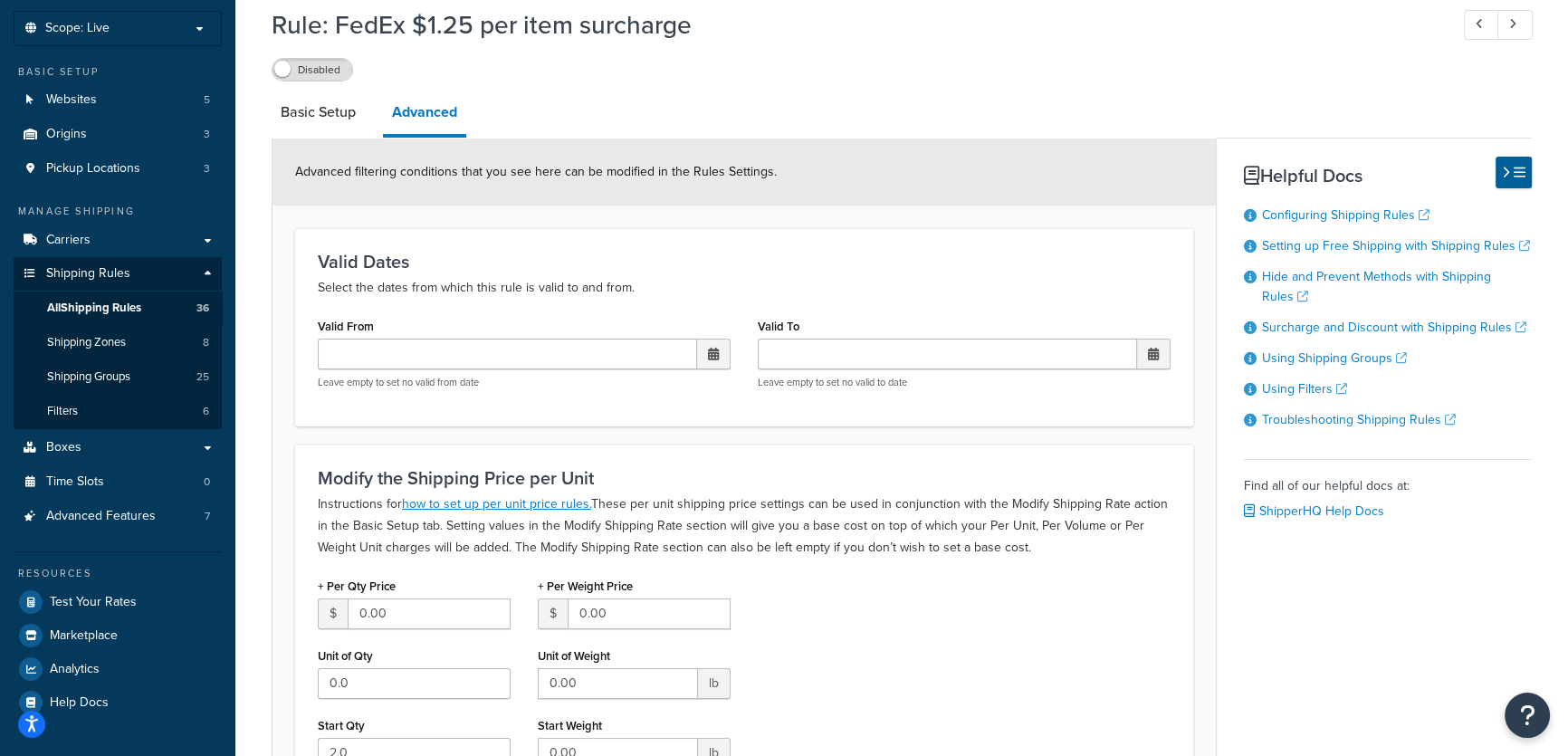
click at [712, 351] on span at bounding box center [713, 353] width 10 height 12
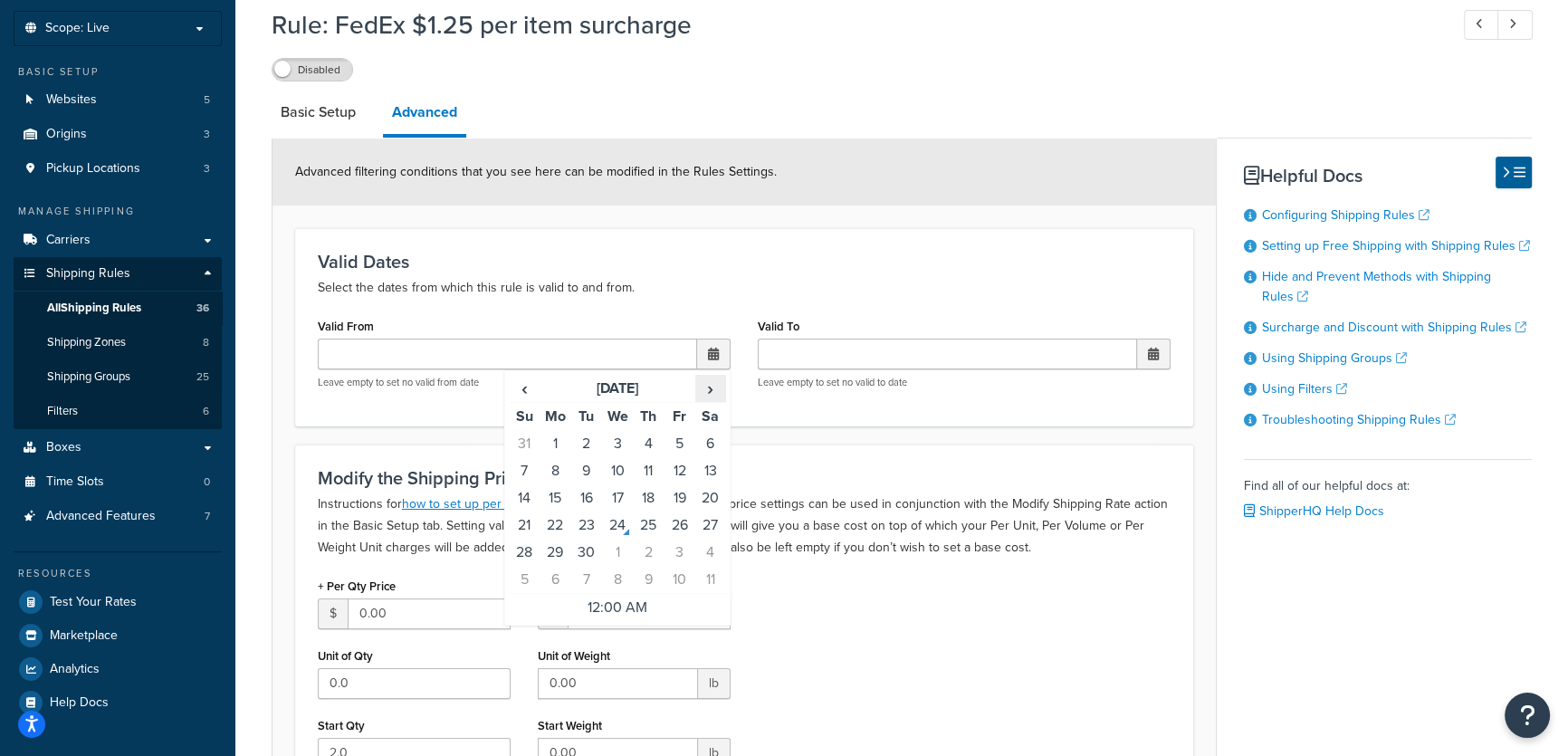
click at [714, 387] on span "›" at bounding box center [710, 388] width 29 height 26
click at [645, 519] on td "25" at bounding box center [648, 525] width 30 height 28
type input "[DATE] 12:00 AM"
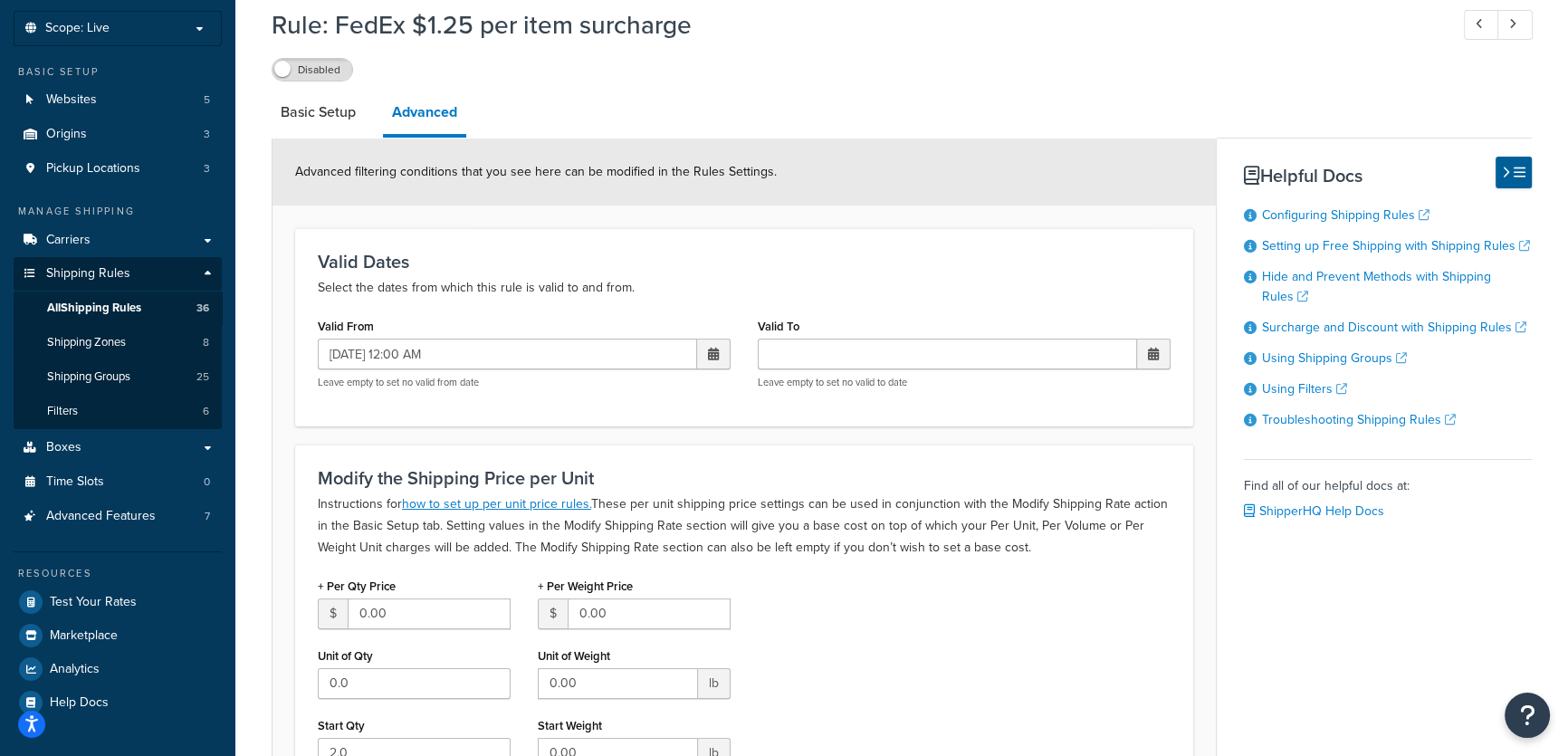
click at [905, 444] on div "Modify the Shipping Price per Unit Instructions for how to set up per unit pric…" at bounding box center [744, 625] width 898 height 361
click at [1154, 353] on span at bounding box center [1152, 353] width 10 height 12
click at [1147, 395] on span "›" at bounding box center [1150, 388] width 29 height 26
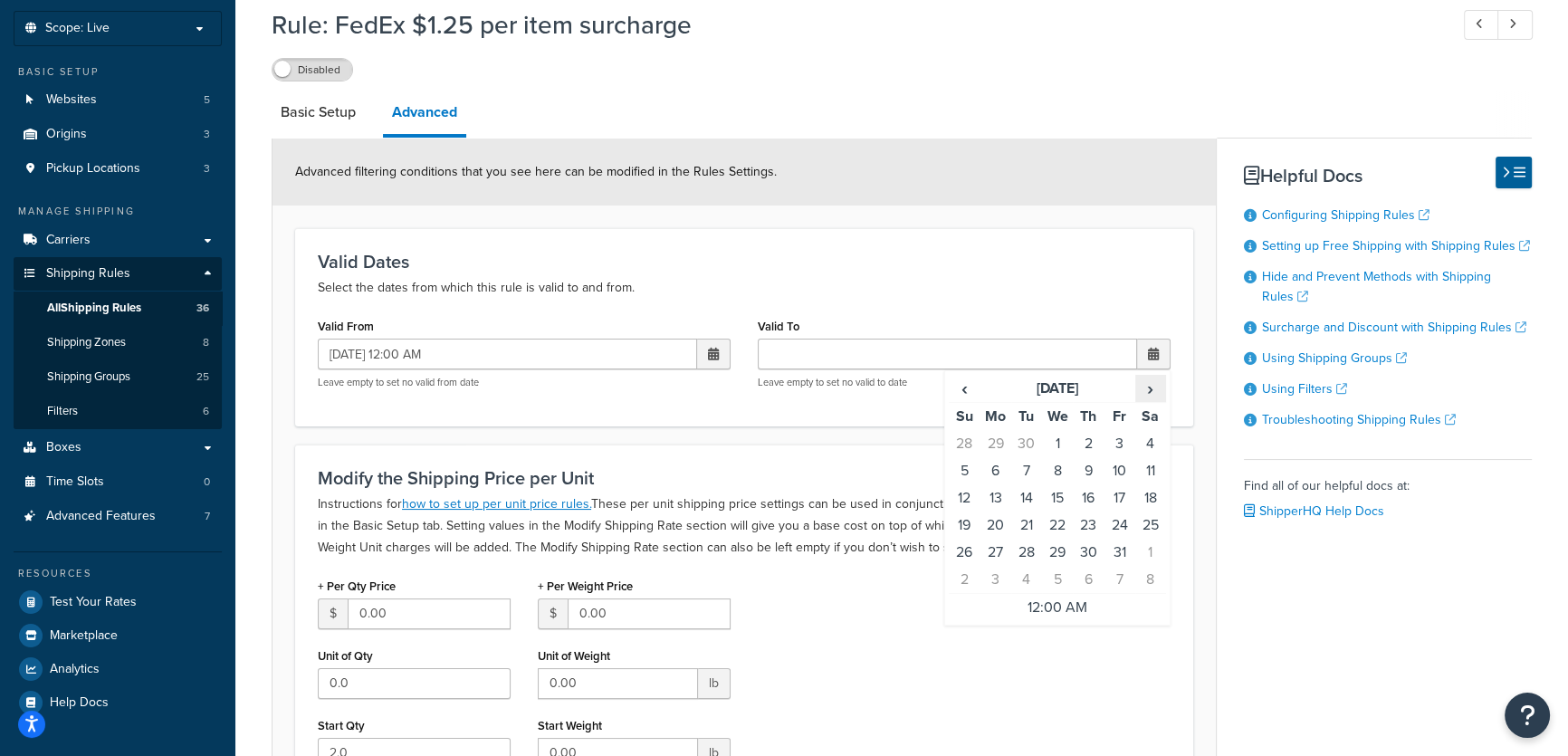
click at [1147, 395] on span "›" at bounding box center [1150, 388] width 29 height 26
click at [1119, 525] on td "26" at bounding box center [1119, 525] width 30 height 28
type input "[DATE] 12:00 AM"
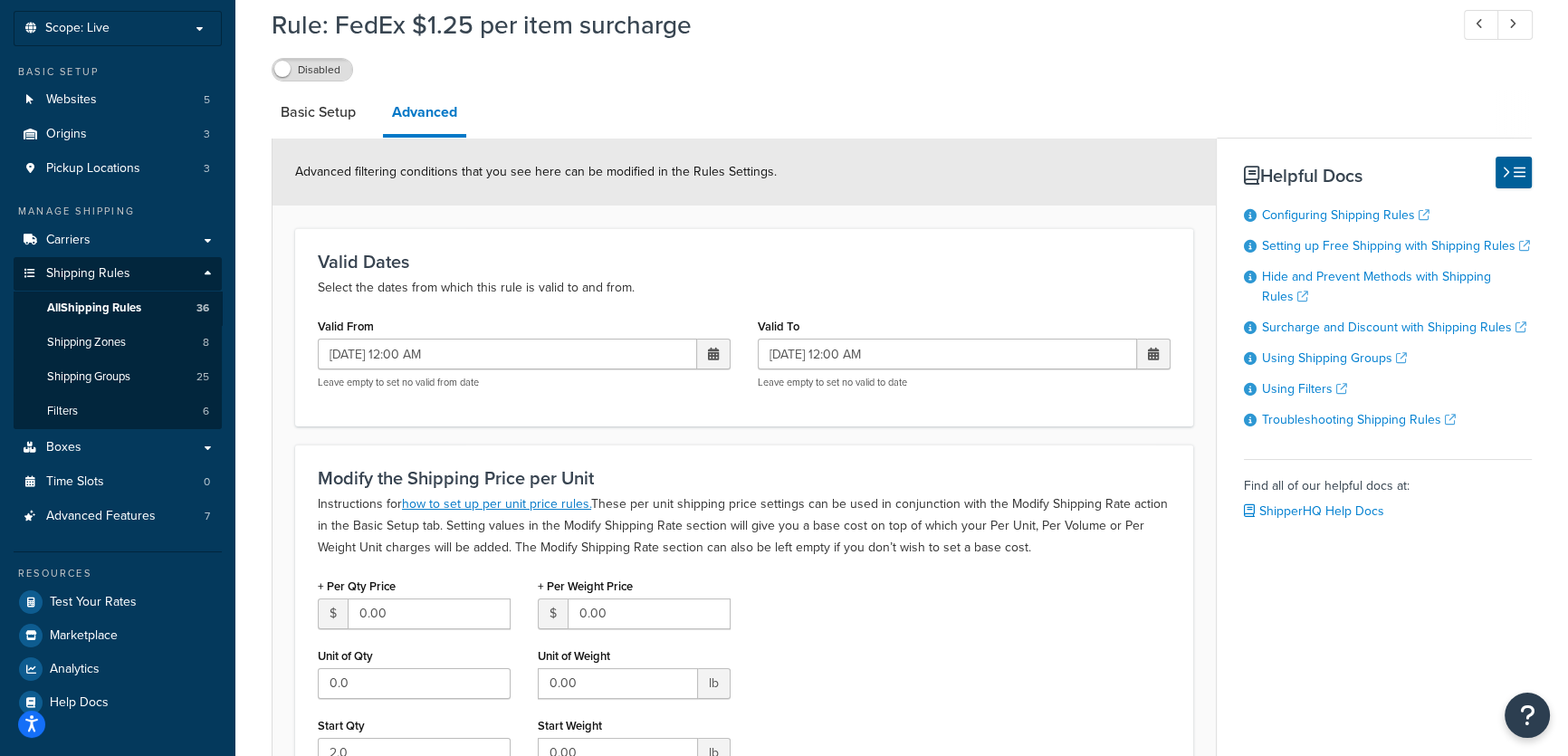
click at [849, 614] on div "+ Per Qty Price $ 0.00 Unit of Qty 0.0 Start Qty 2.0 + Per Weight Price $ 0.00 …" at bounding box center [743, 678] width 880 height 209
click at [1057, 614] on div "+ Per Qty Price $ 0.00 Unit of Qty 0.0 Start Qty 2.0 + Per Weight Price $ 0.00 …" at bounding box center [743, 678] width 880 height 209
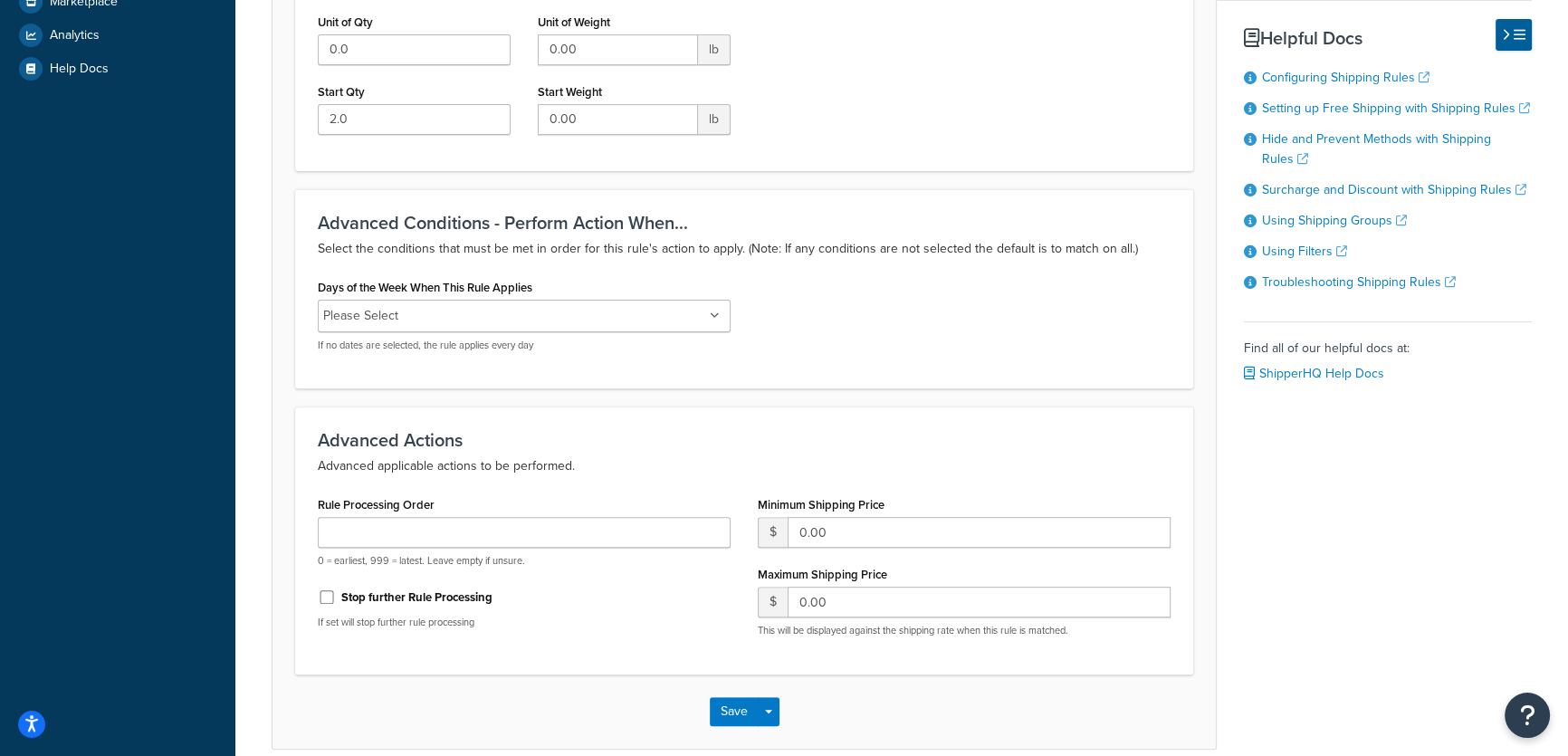
scroll to position [814, 0]
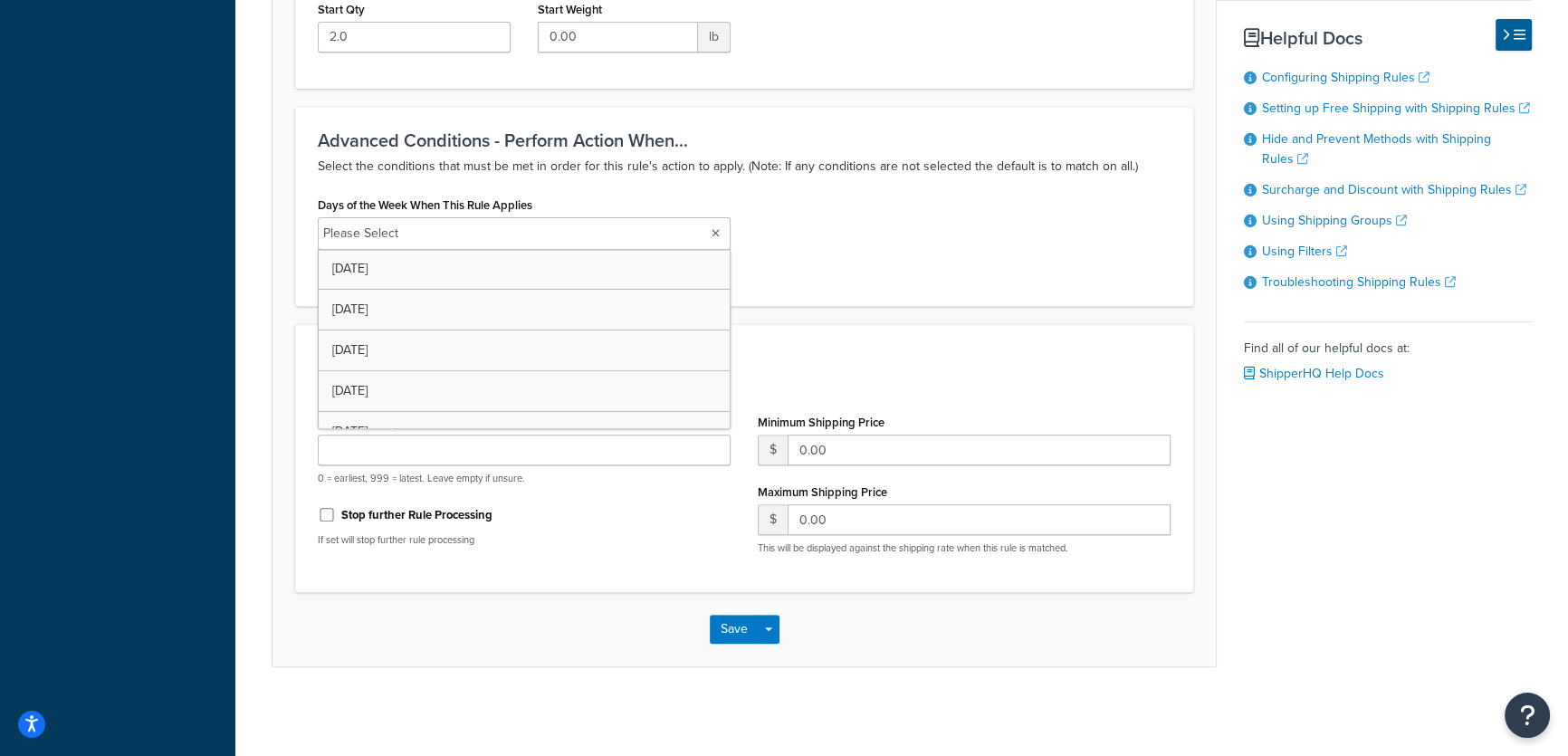
click at [712, 230] on icon at bounding box center [716, 233] width 9 height 10
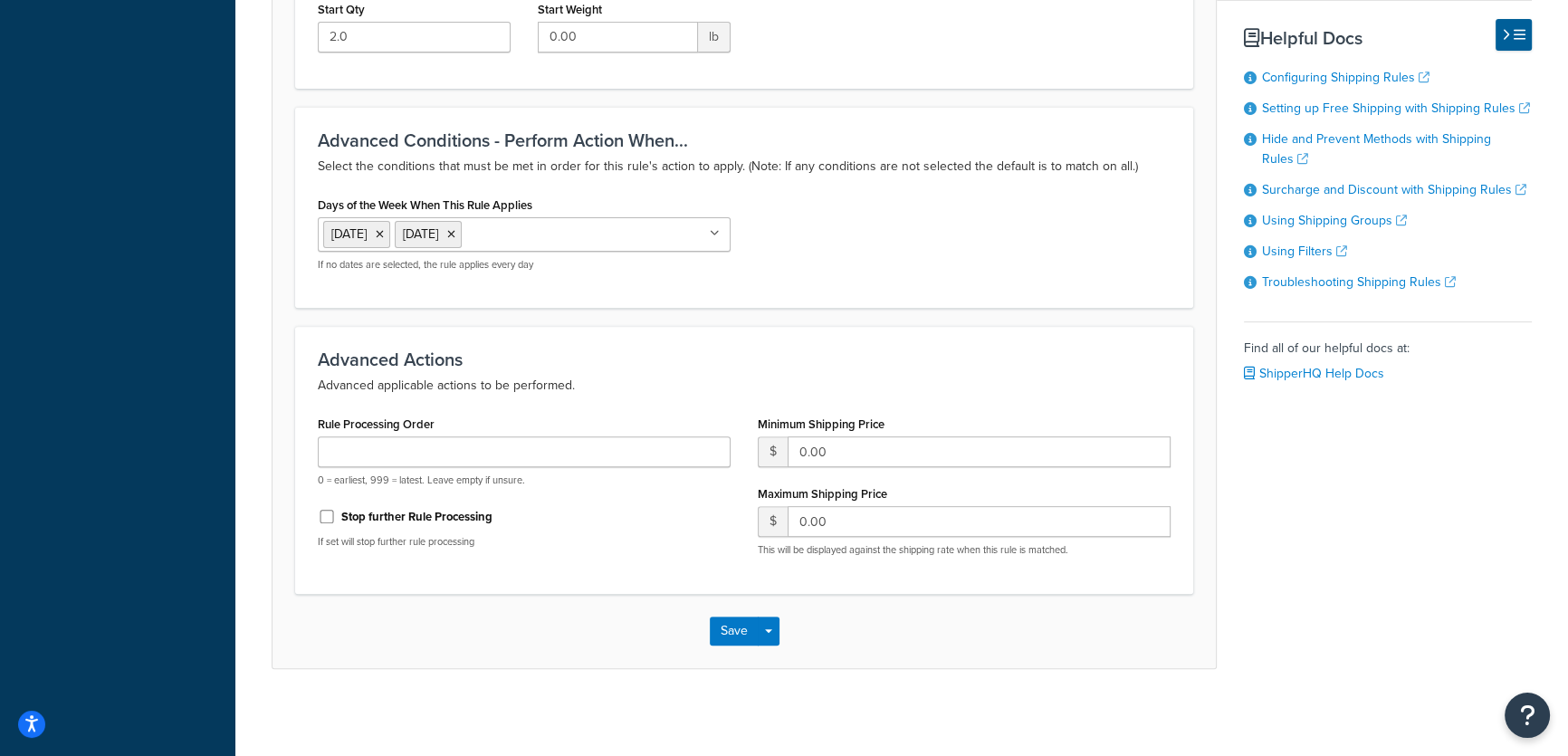
click at [1002, 222] on div "Days of the Week When This Rule Applies Saturday Sunday Monday Tuesday Wednesda…" at bounding box center [743, 238] width 880 height 93
click at [668, 453] on input "Rule Processing Order" at bounding box center [524, 452] width 413 height 30
click at [637, 615] on div "Save Save Dropdown Save and Edit Save and Duplicate Save and Create New" at bounding box center [744, 632] width 943 height 74
click at [639, 630] on div "Save Save Dropdown Save and Edit Save and Duplicate Save and Create New" at bounding box center [744, 632] width 943 height 74
click at [363, 455] on input "Rule Processing Order" at bounding box center [524, 452] width 413 height 30
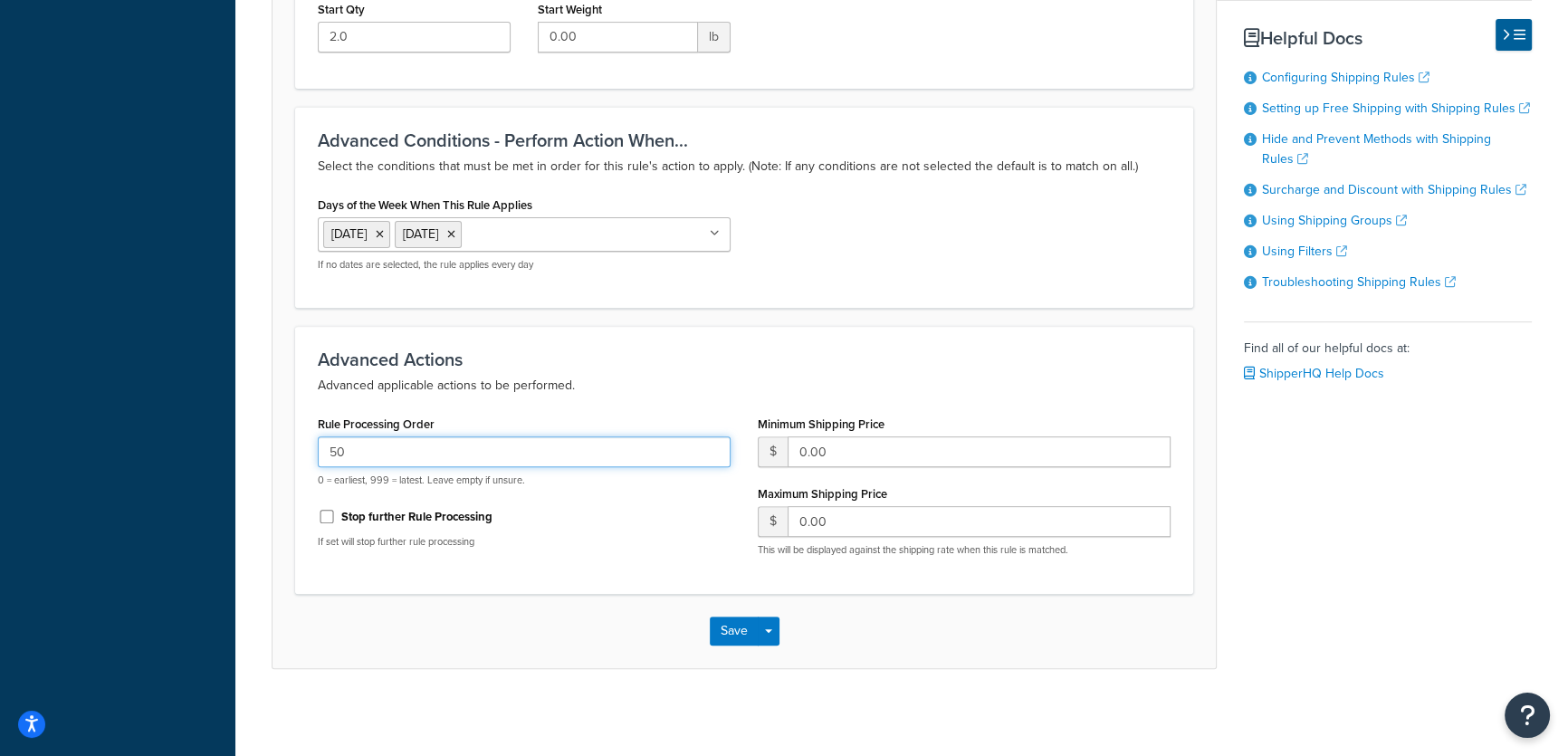
type input "50"
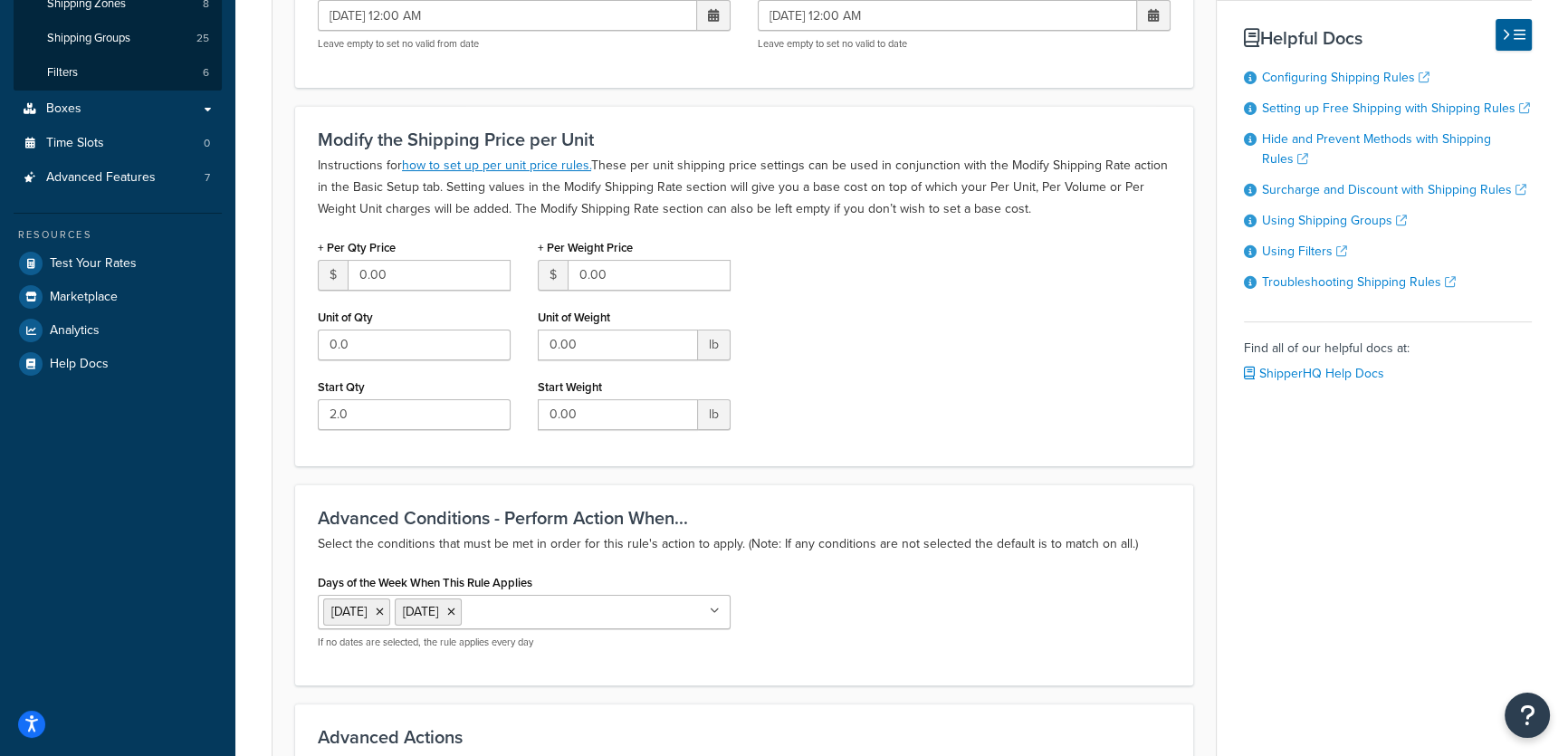
scroll to position [0, 0]
